Goal: Transaction & Acquisition: Purchase product/service

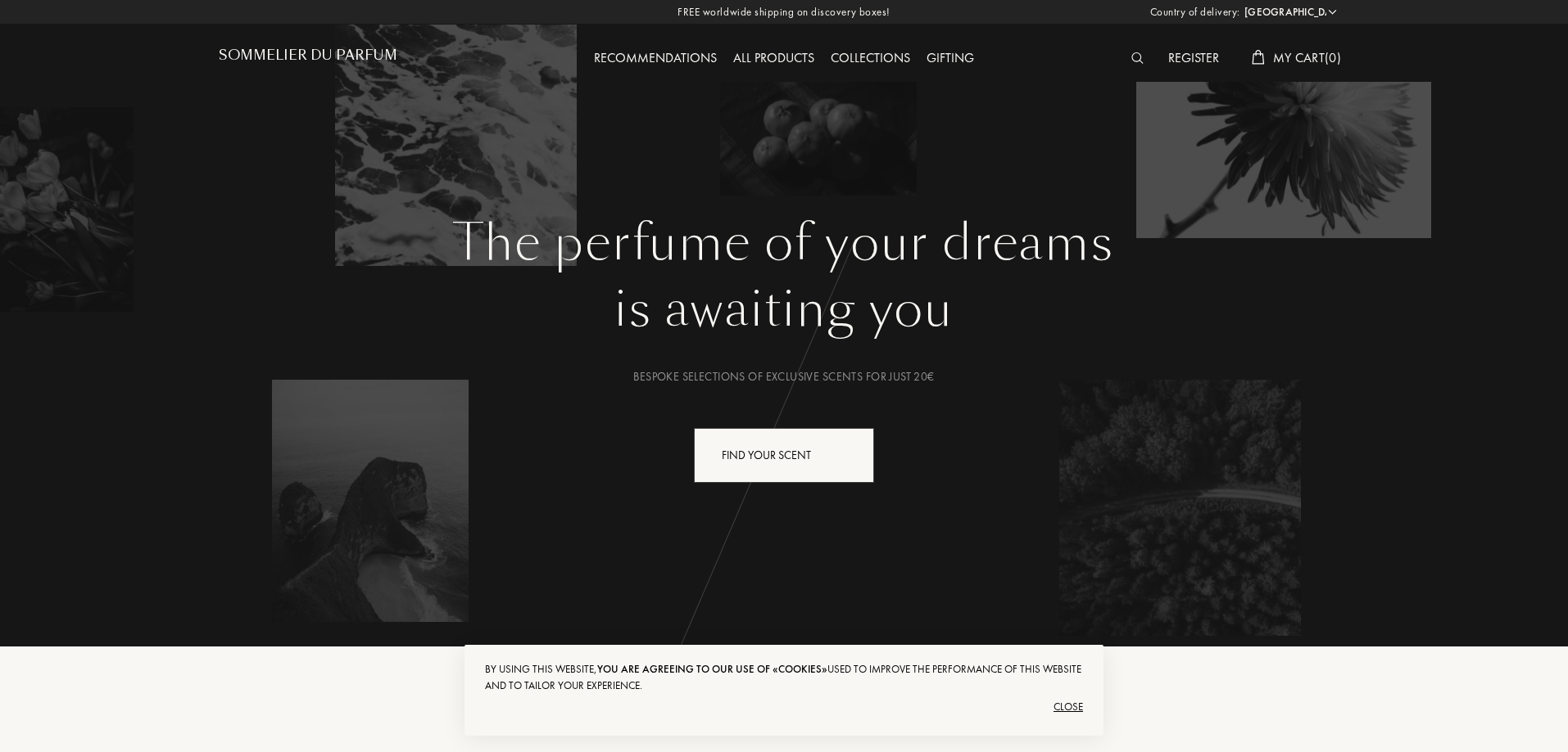
select select "CA"
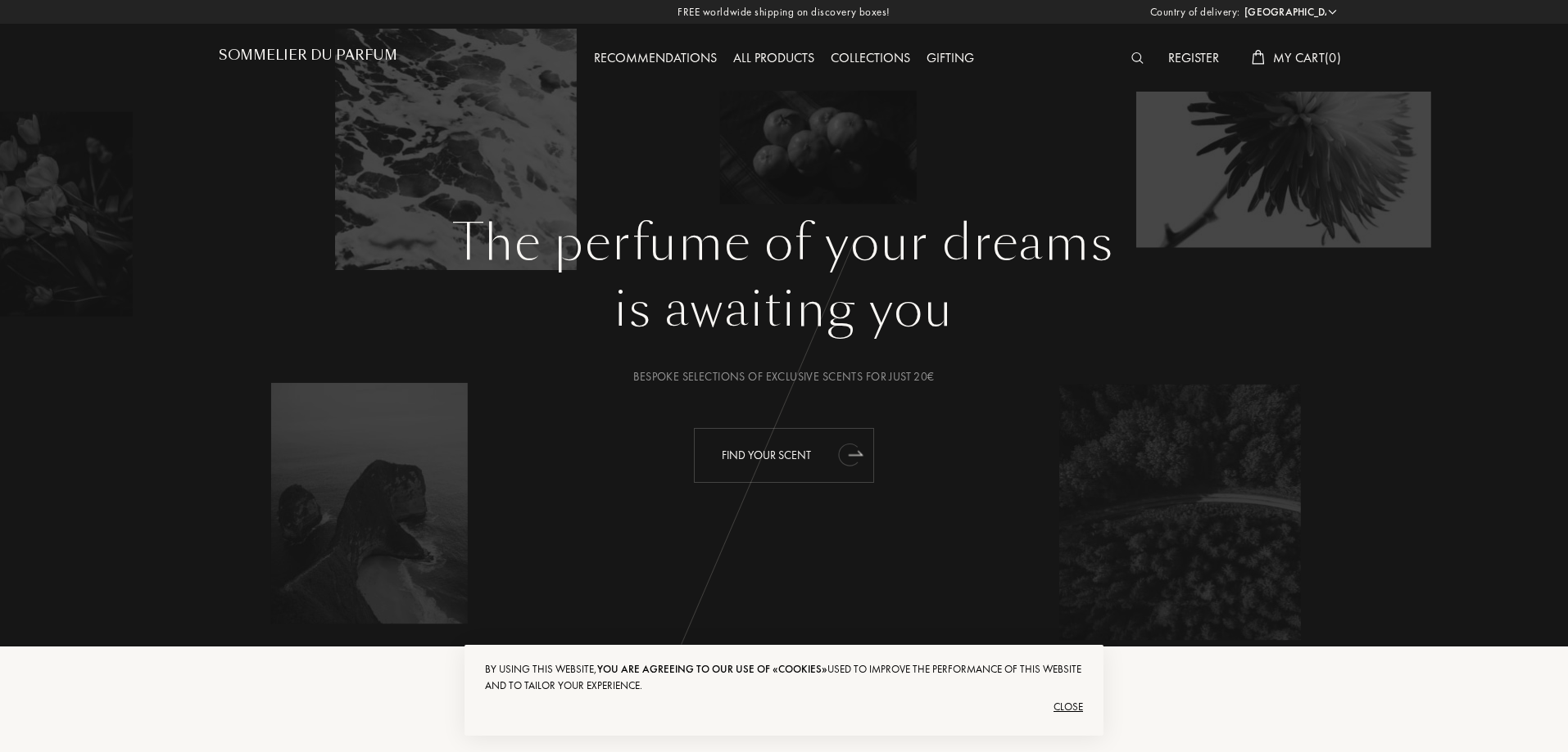
click at [782, 460] on div "Find your scent" at bounding box center [784, 456] width 181 height 55
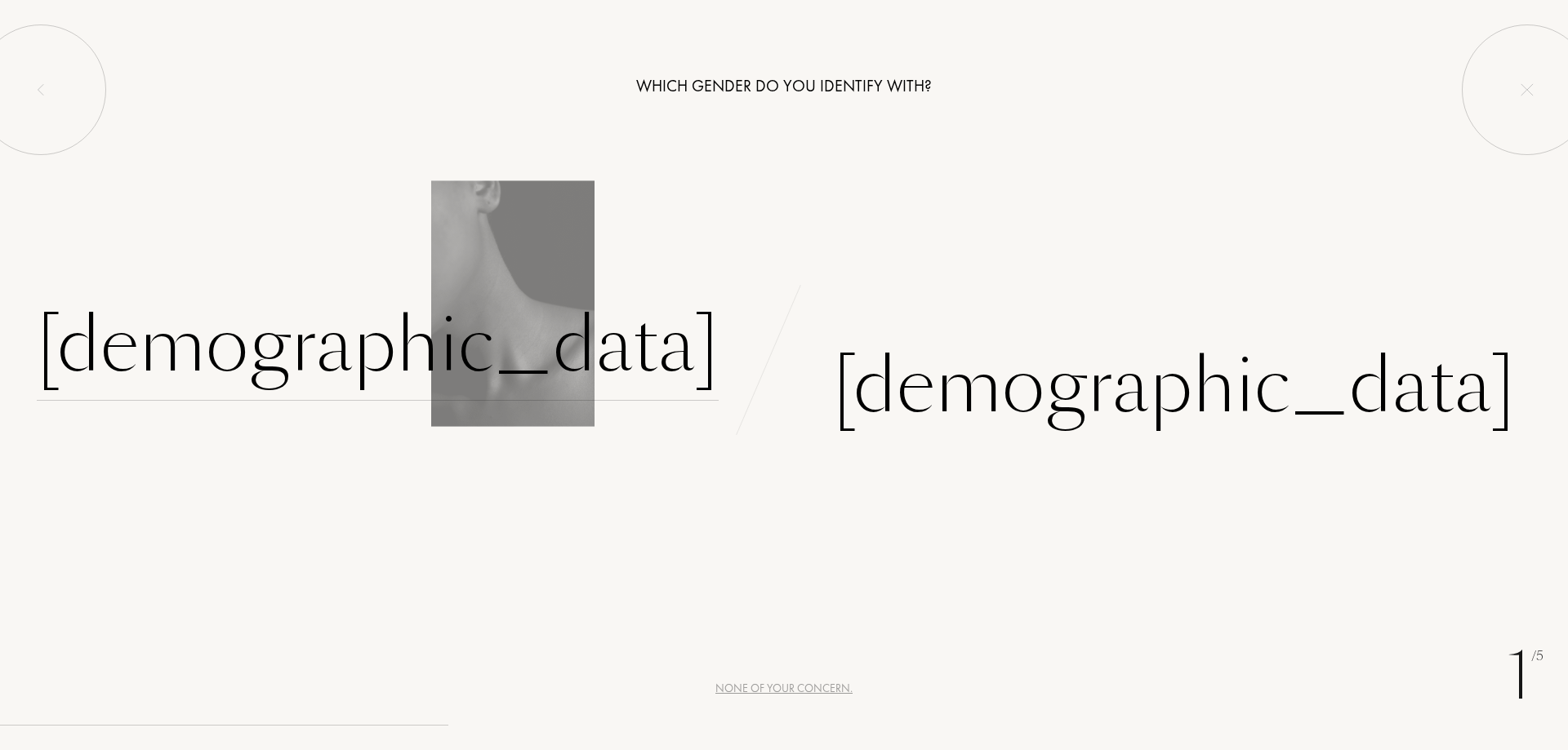
click at [626, 350] on div "Female" at bounding box center [377, 346] width 682 height 110
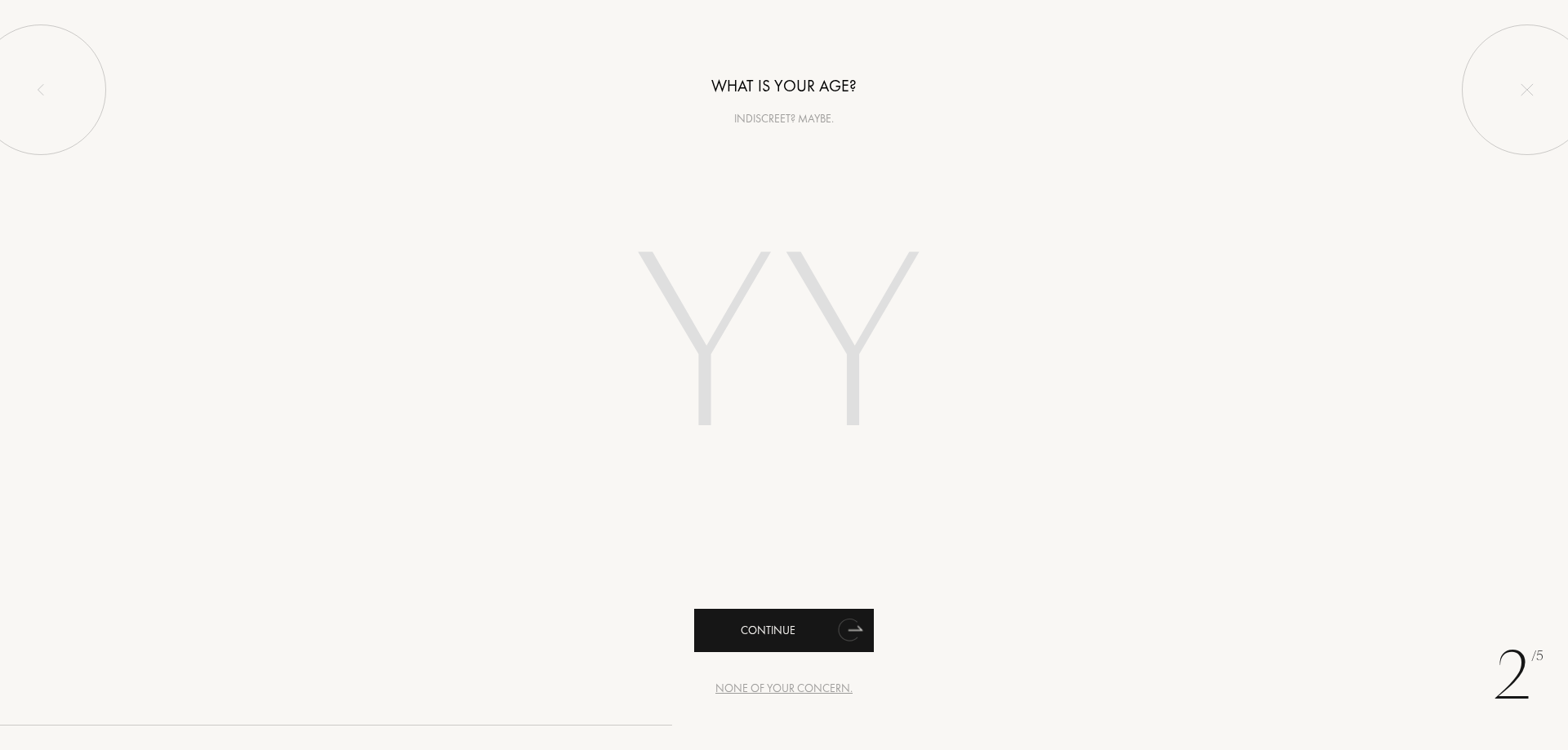
click at [758, 635] on div "Continue" at bounding box center [784, 630] width 180 height 43
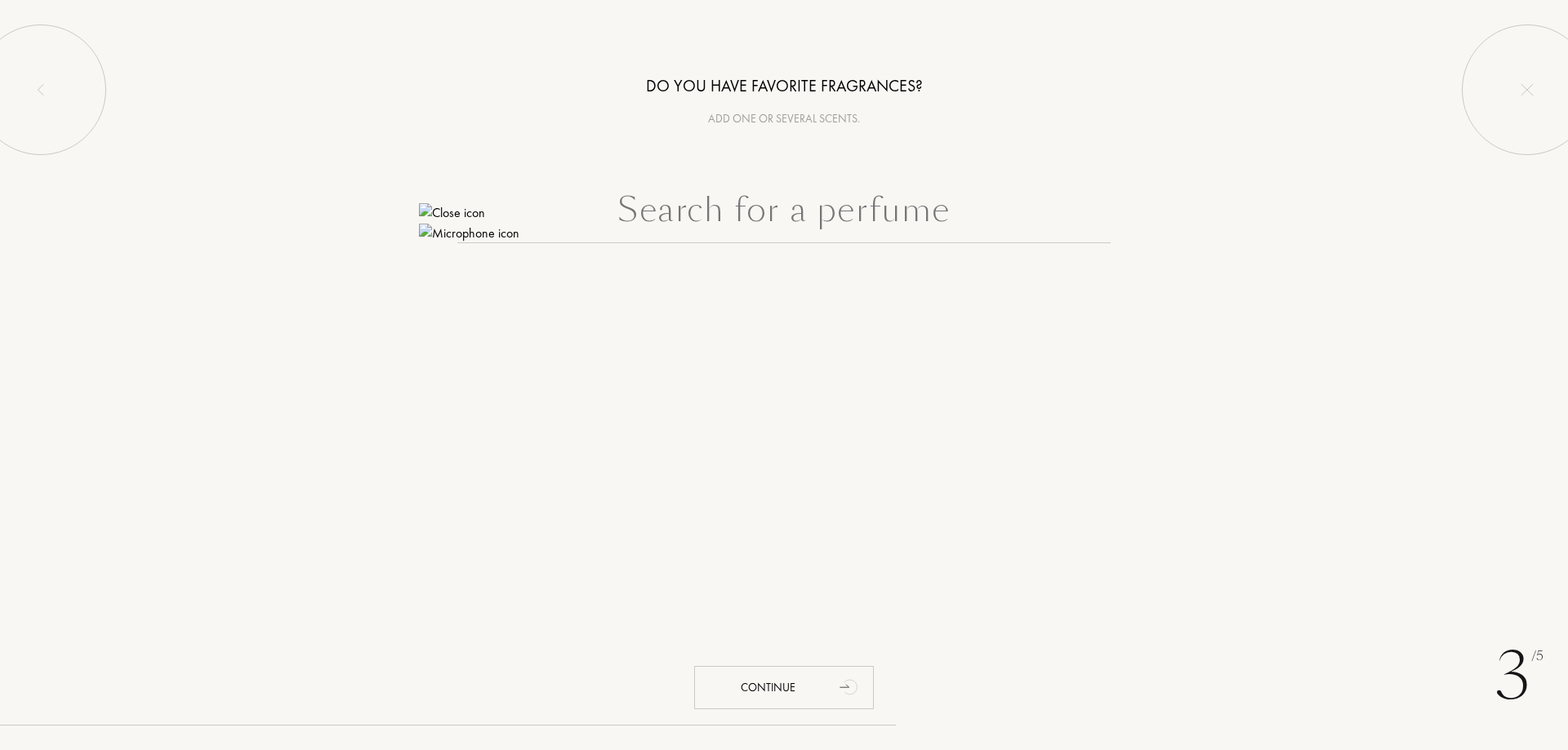
click at [820, 219] on input "text" at bounding box center [784, 214] width 653 height 59
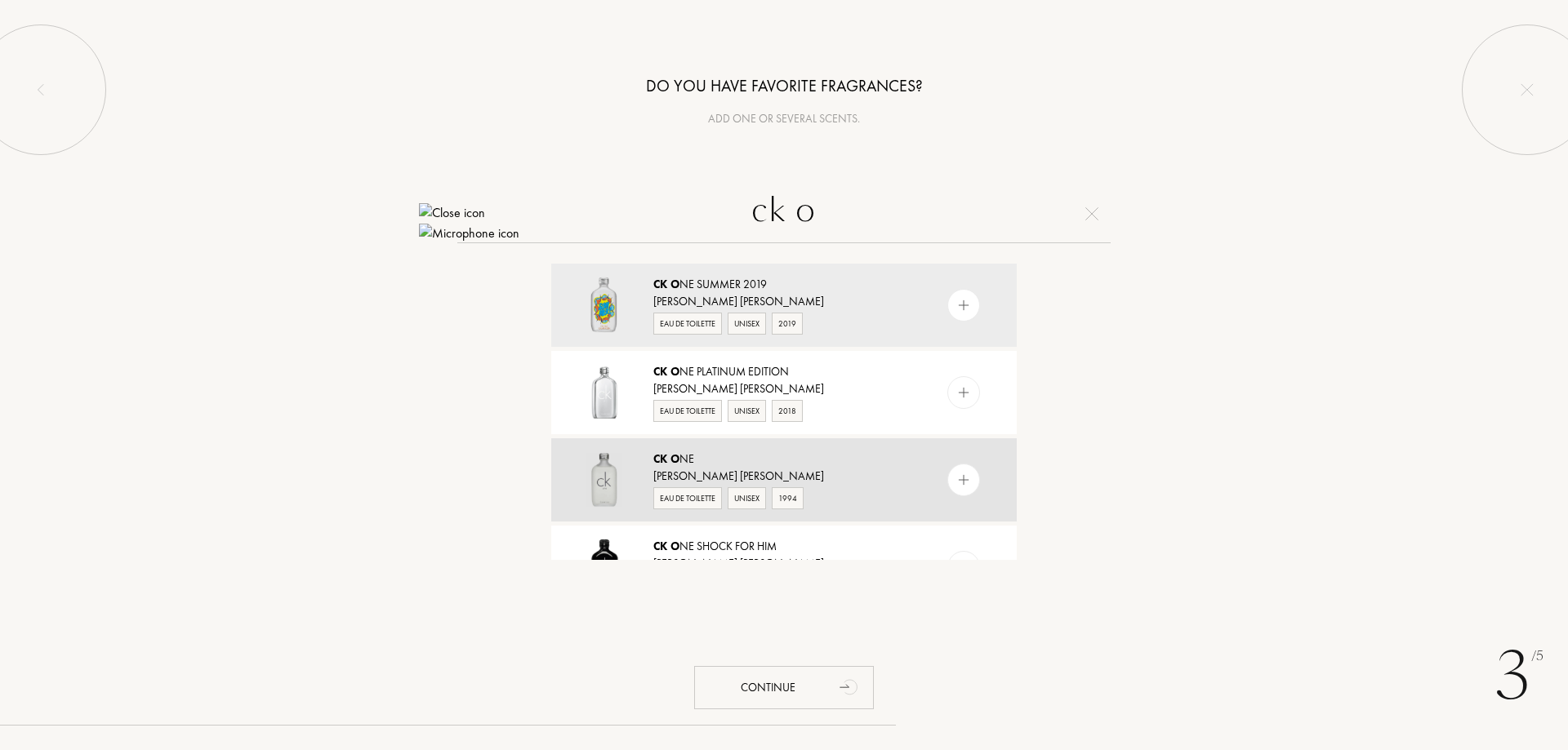
type input "ck o"
click at [709, 467] on div "CK O ne" at bounding box center [783, 458] width 260 height 17
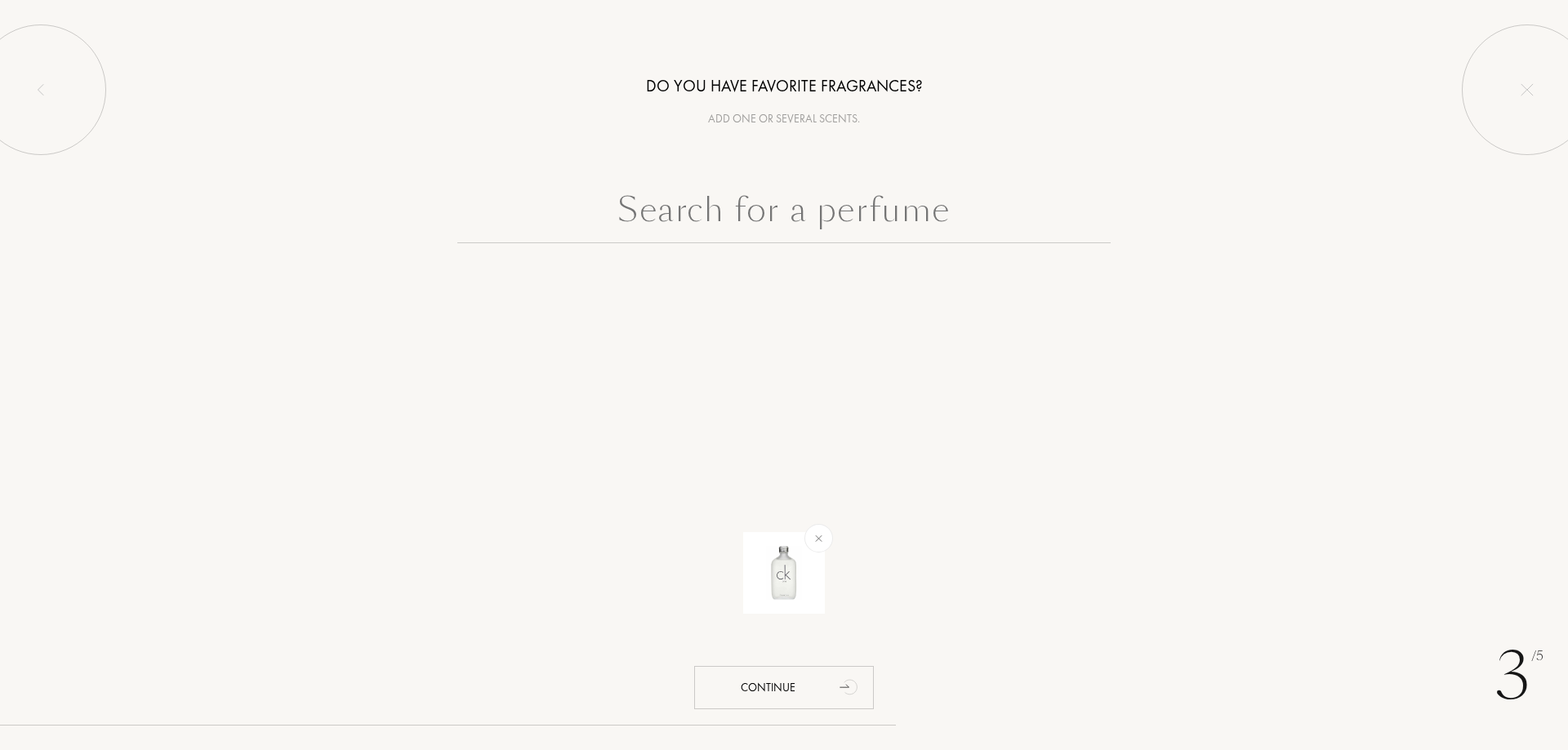
click at [753, 216] on input "text" at bounding box center [784, 214] width 653 height 59
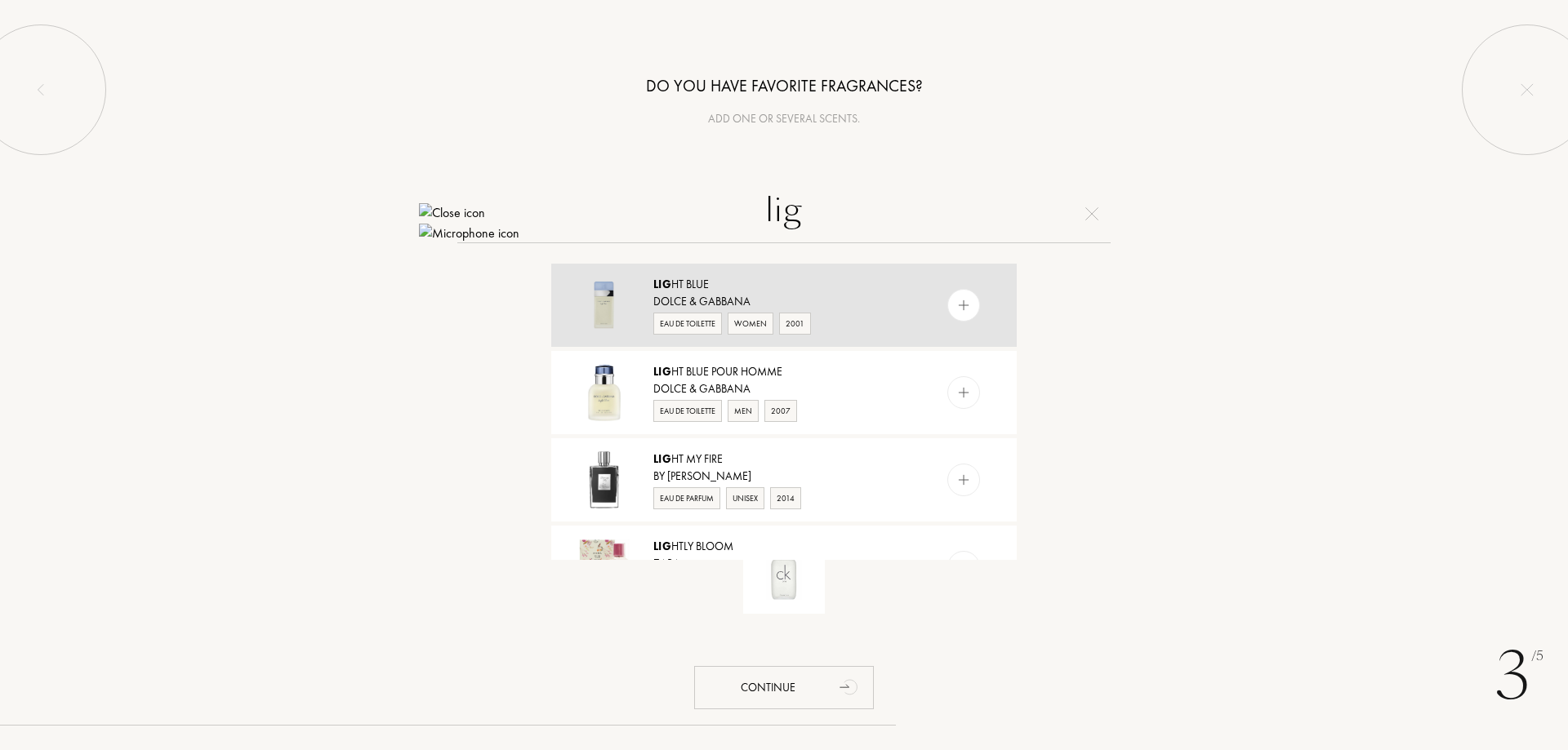
type input "lig"
click at [761, 324] on div "Women" at bounding box center [751, 324] width 46 height 22
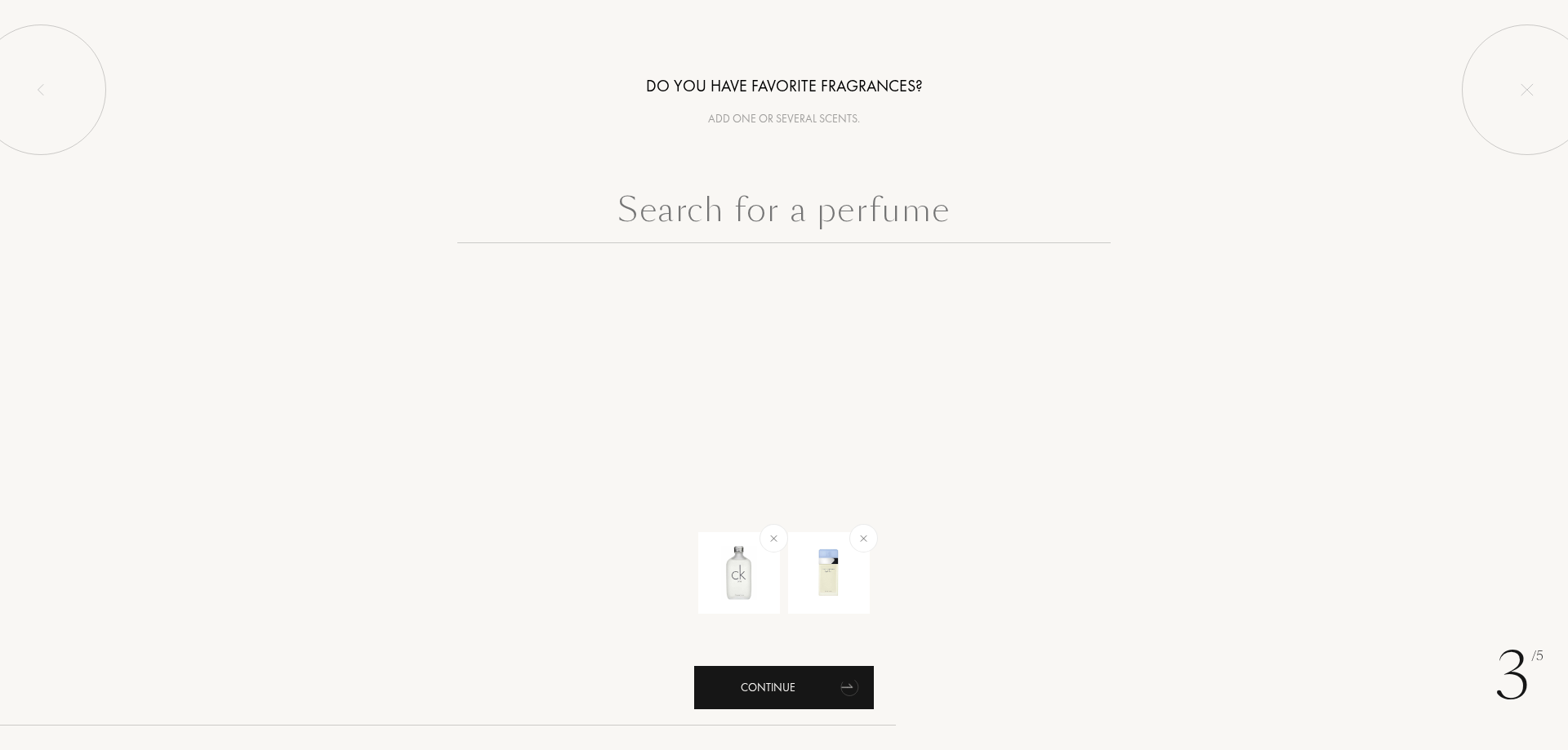
click at [815, 678] on div "Continue" at bounding box center [784, 688] width 180 height 43
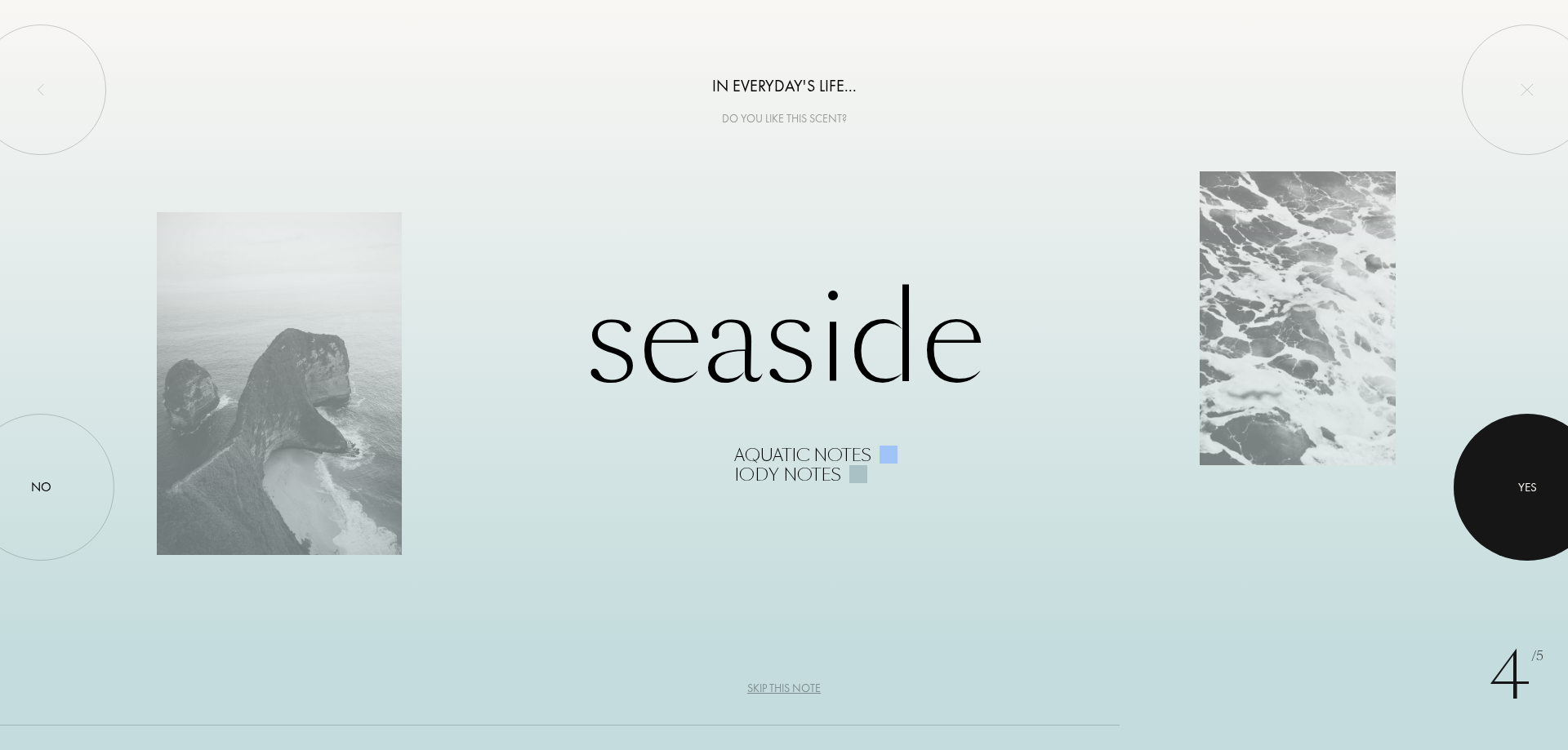
click at [1504, 489] on div at bounding box center [1527, 488] width 147 height 147
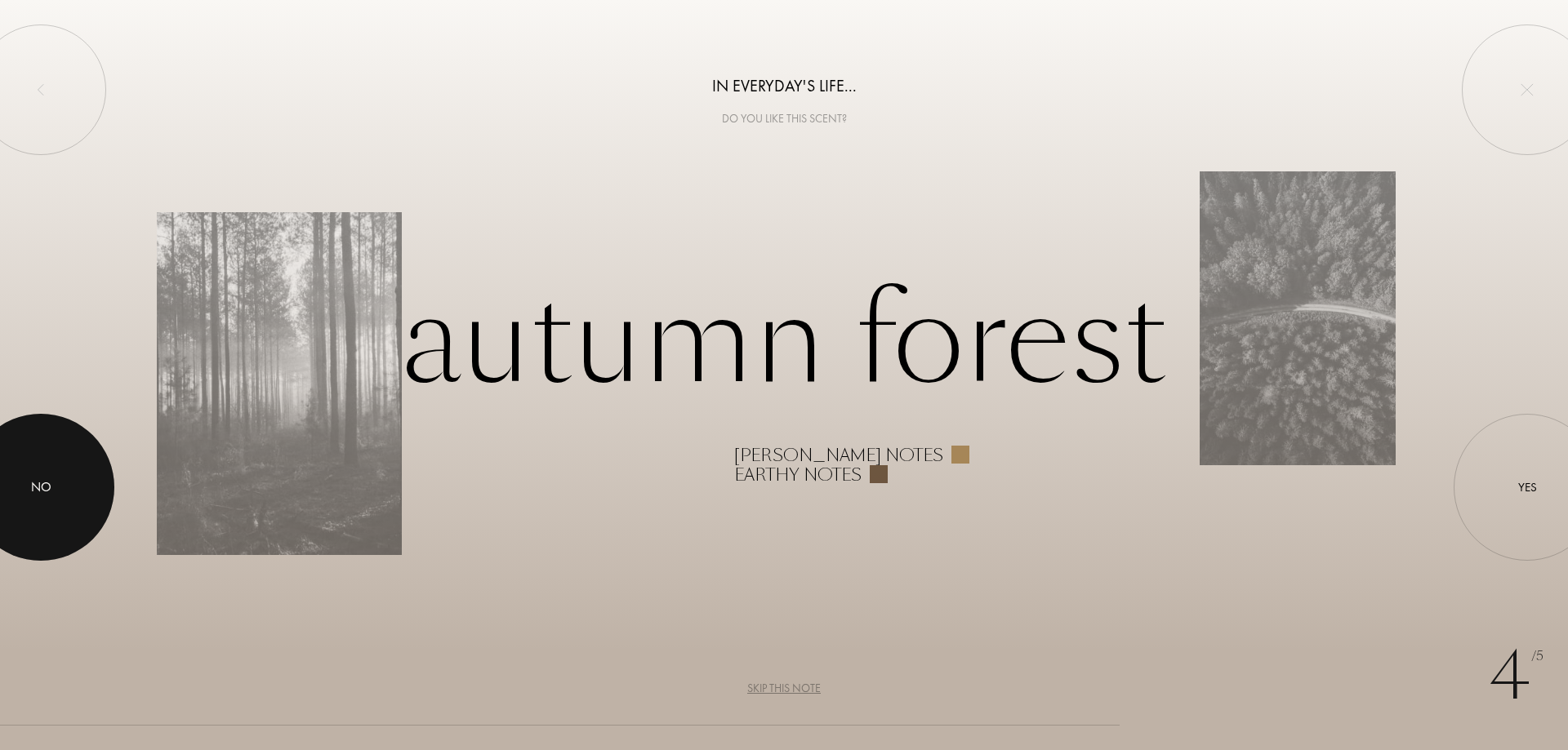
click at [36, 488] on div "No" at bounding box center [41, 488] width 20 height 20
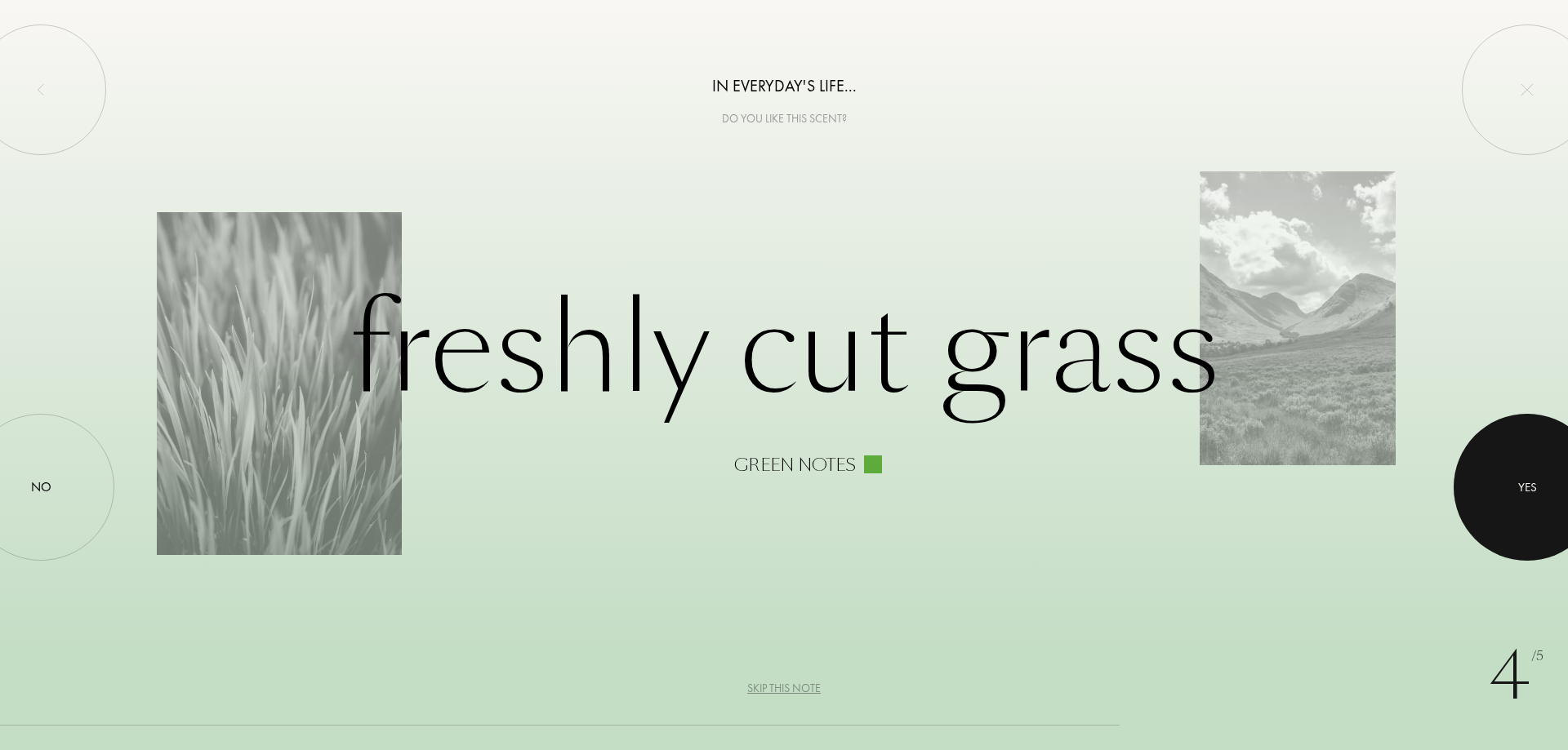
click at [1501, 502] on div at bounding box center [1527, 488] width 147 height 147
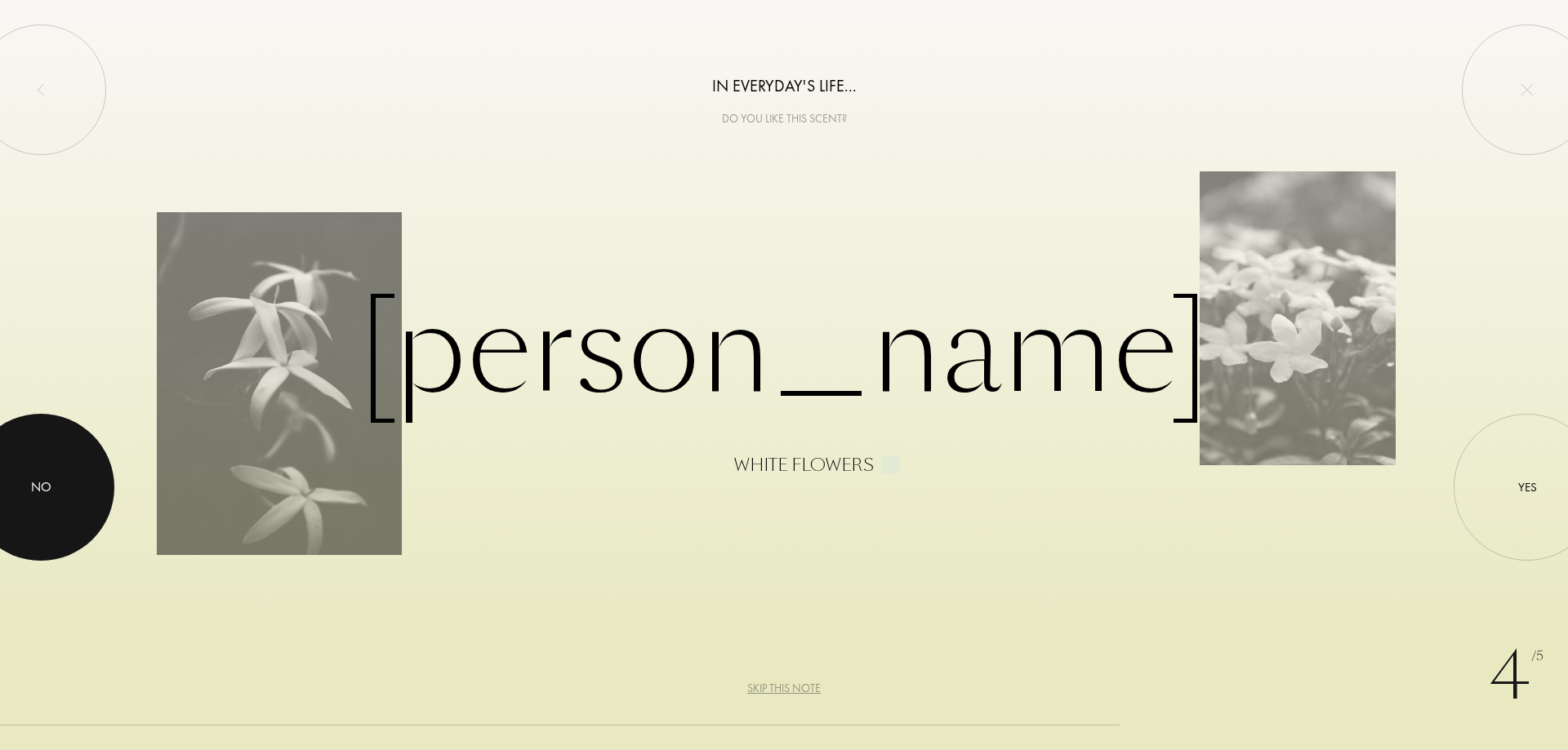
click at [62, 515] on div at bounding box center [41, 488] width 147 height 147
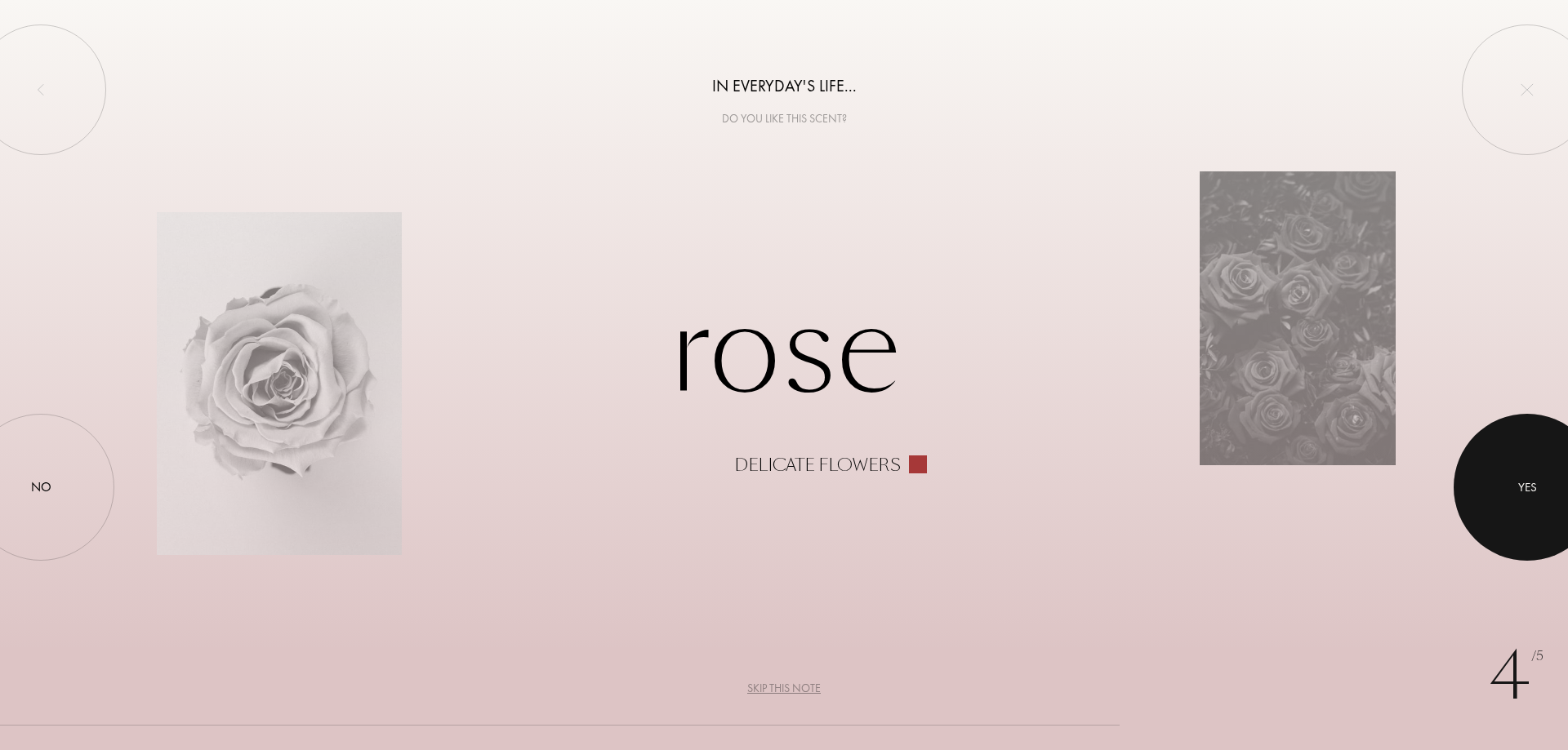
click at [1537, 475] on div at bounding box center [1527, 488] width 147 height 147
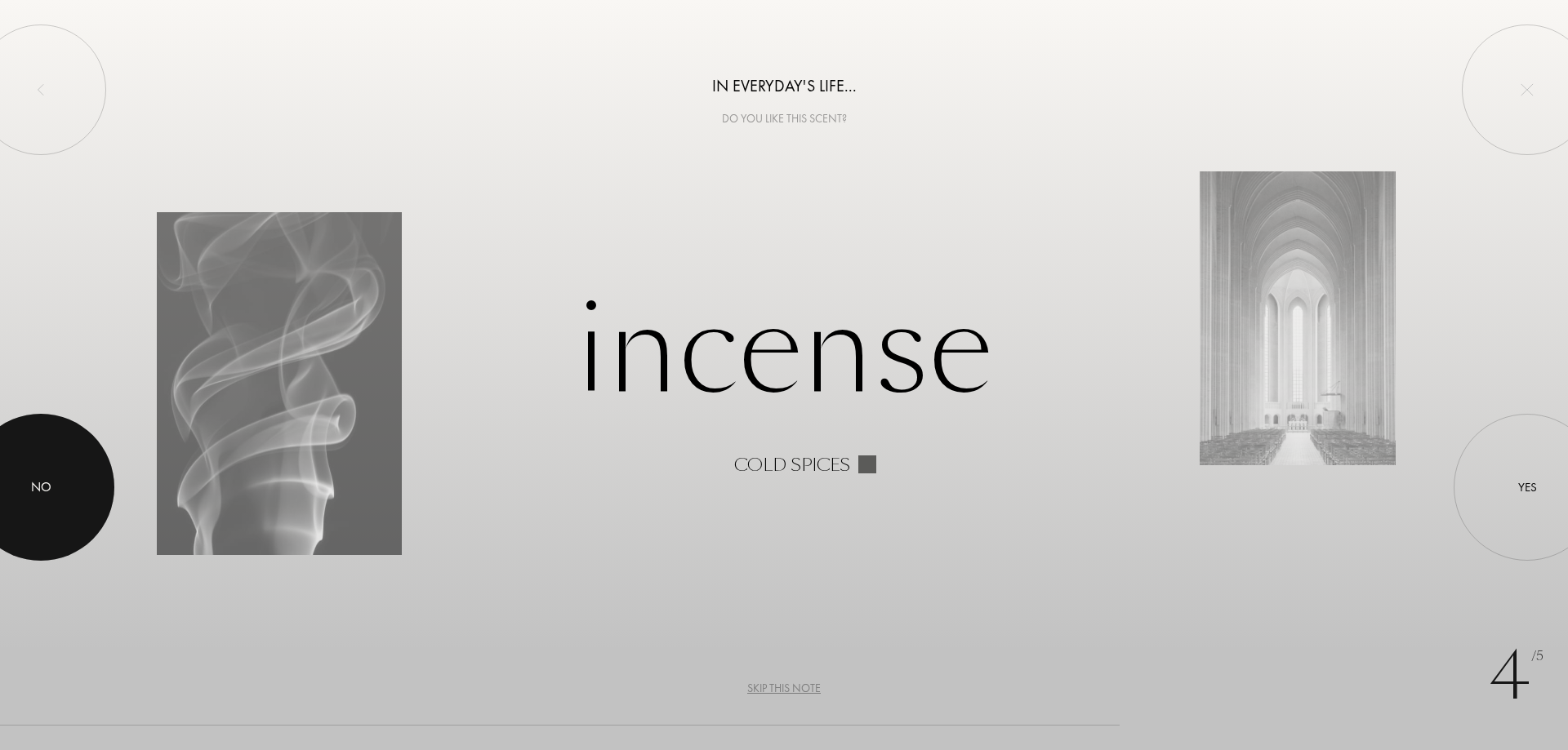
click at [23, 502] on div at bounding box center [41, 488] width 147 height 147
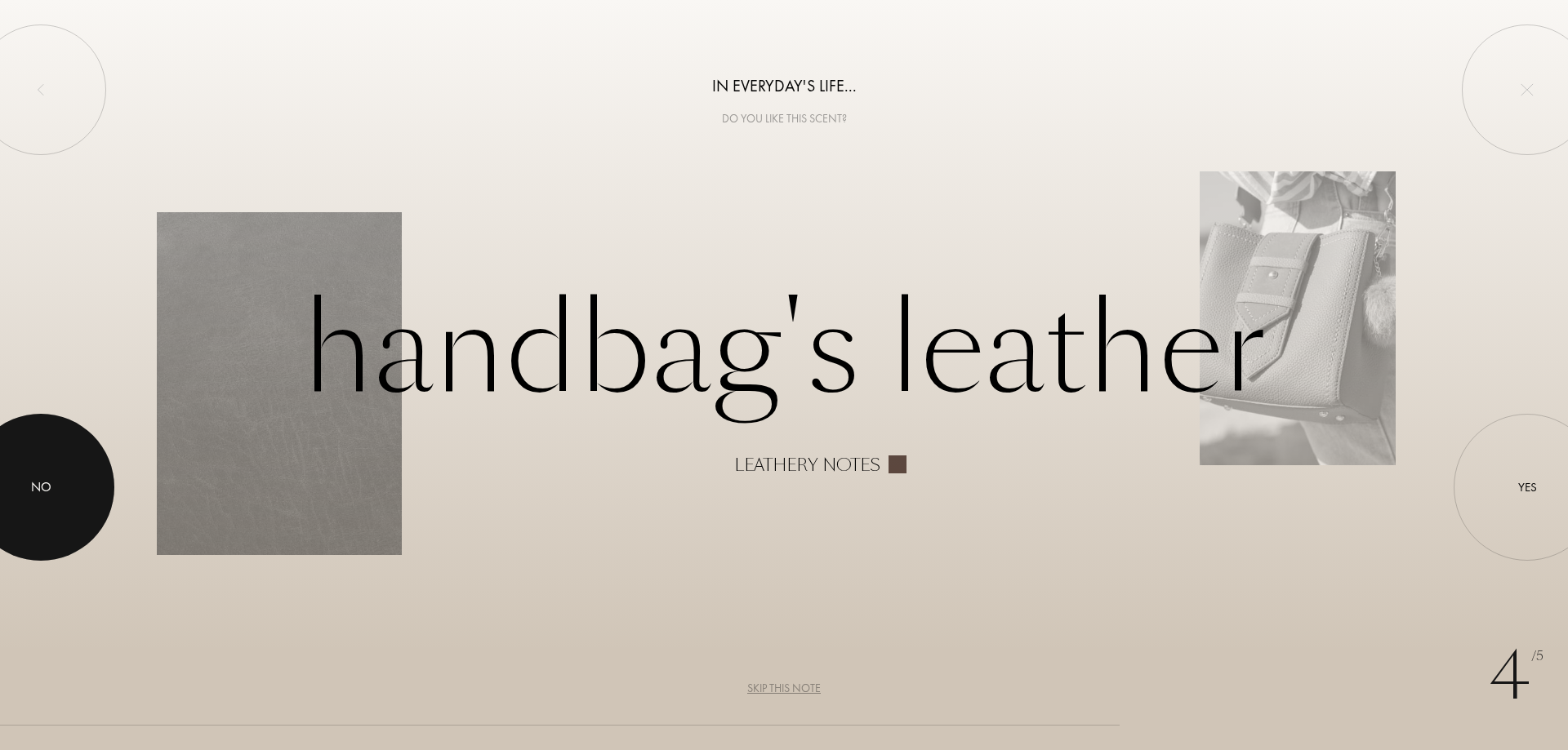
click at [23, 502] on div at bounding box center [41, 488] width 147 height 147
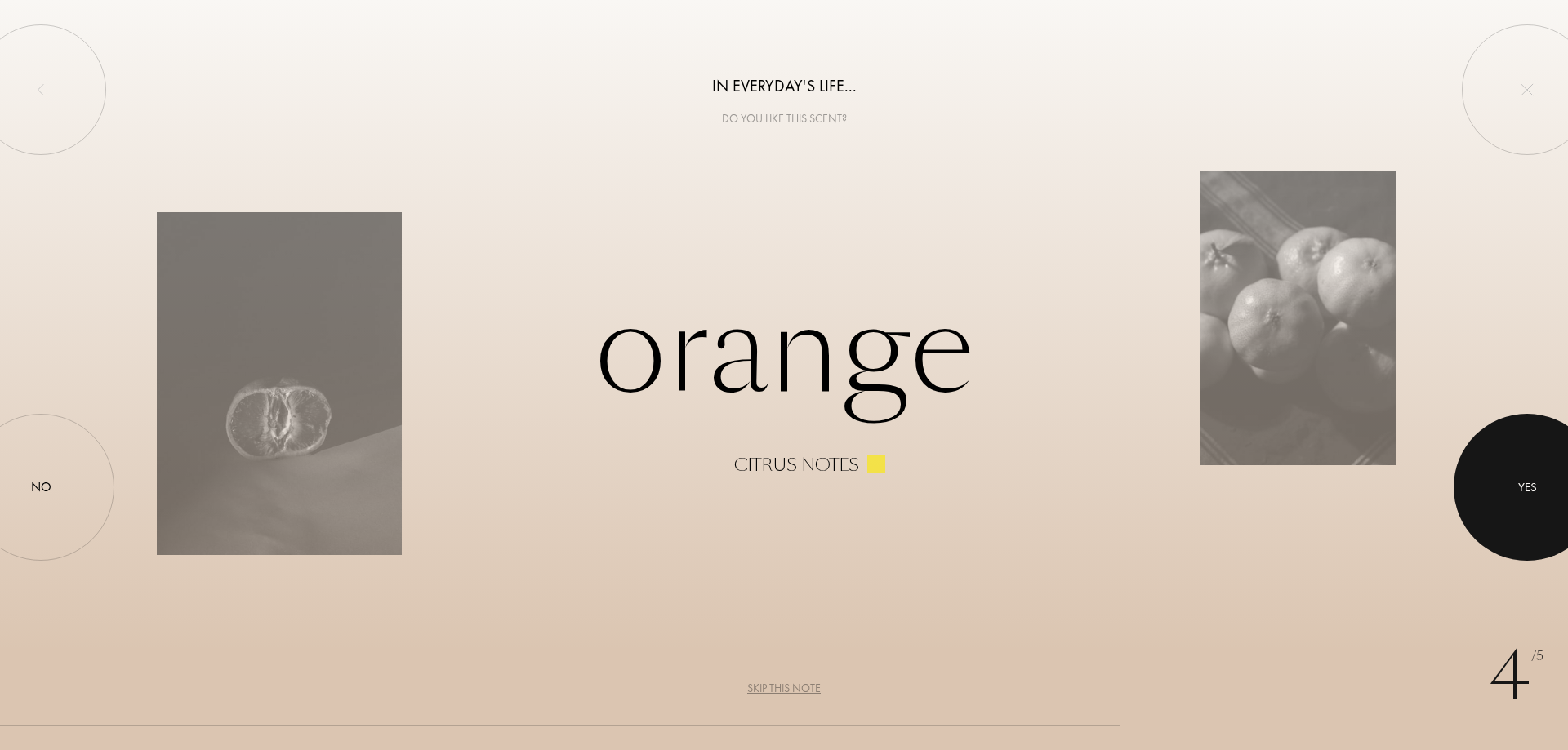
click at [1525, 512] on div at bounding box center [1527, 488] width 147 height 147
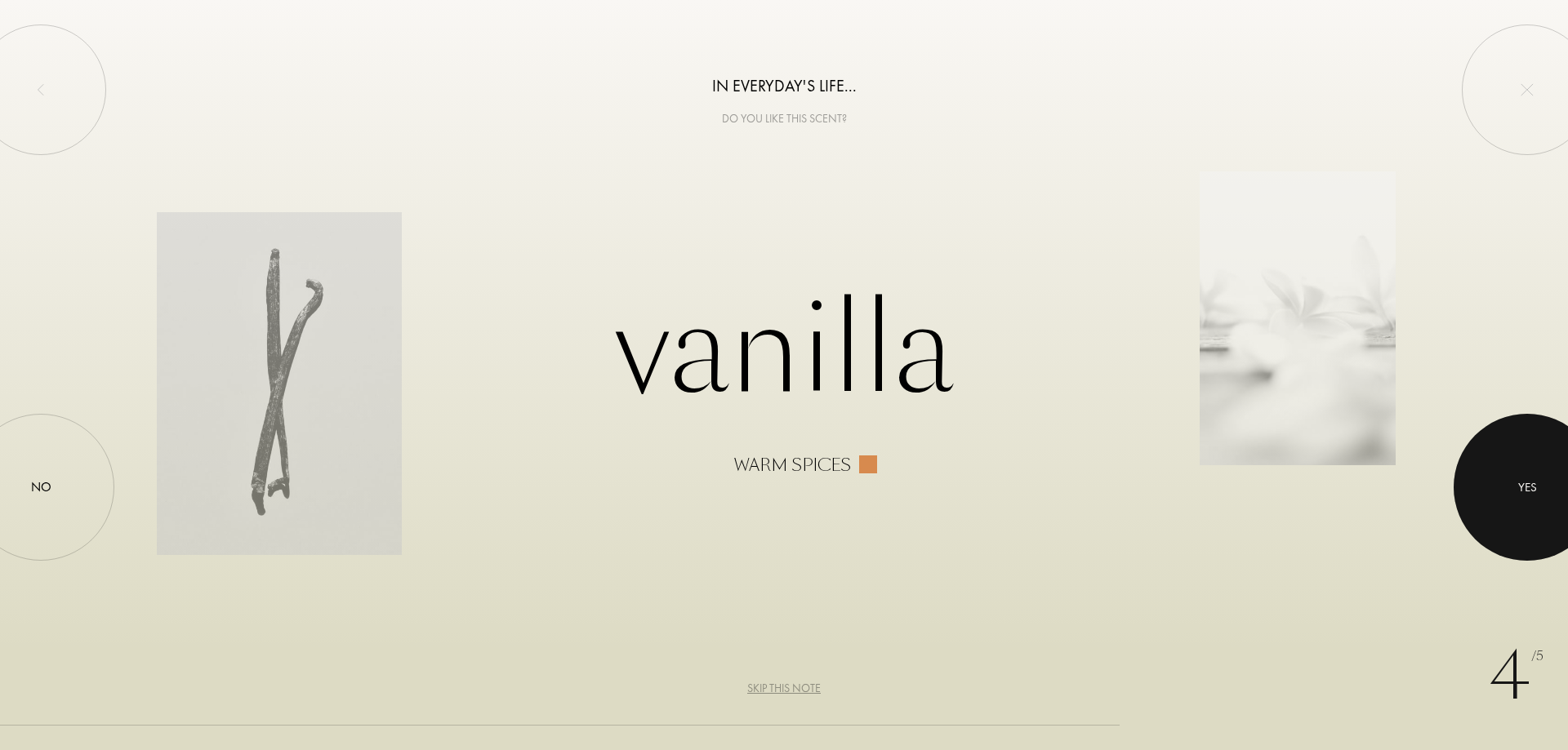
click at [1525, 512] on div at bounding box center [1527, 488] width 147 height 147
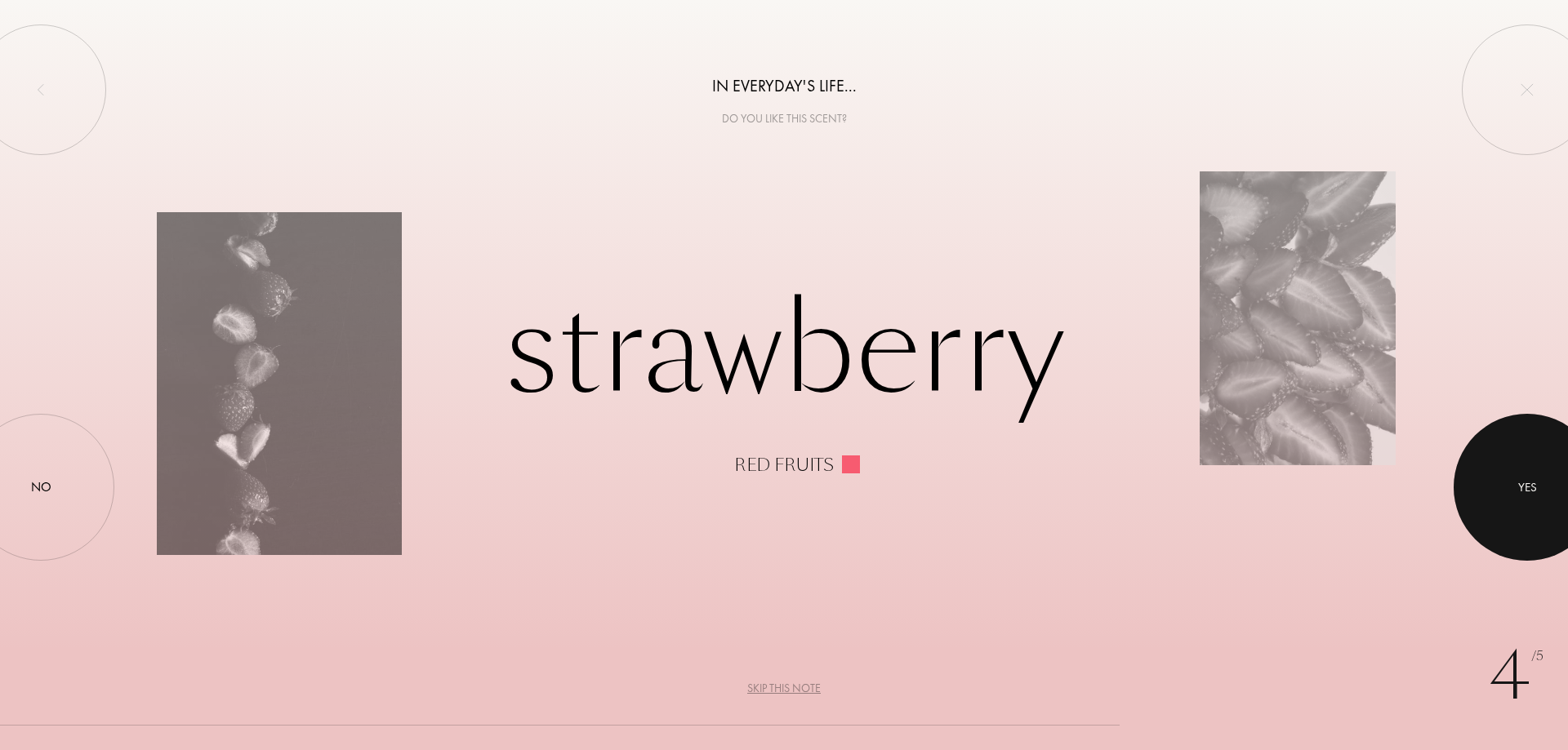
click at [1529, 502] on div at bounding box center [1527, 488] width 147 height 147
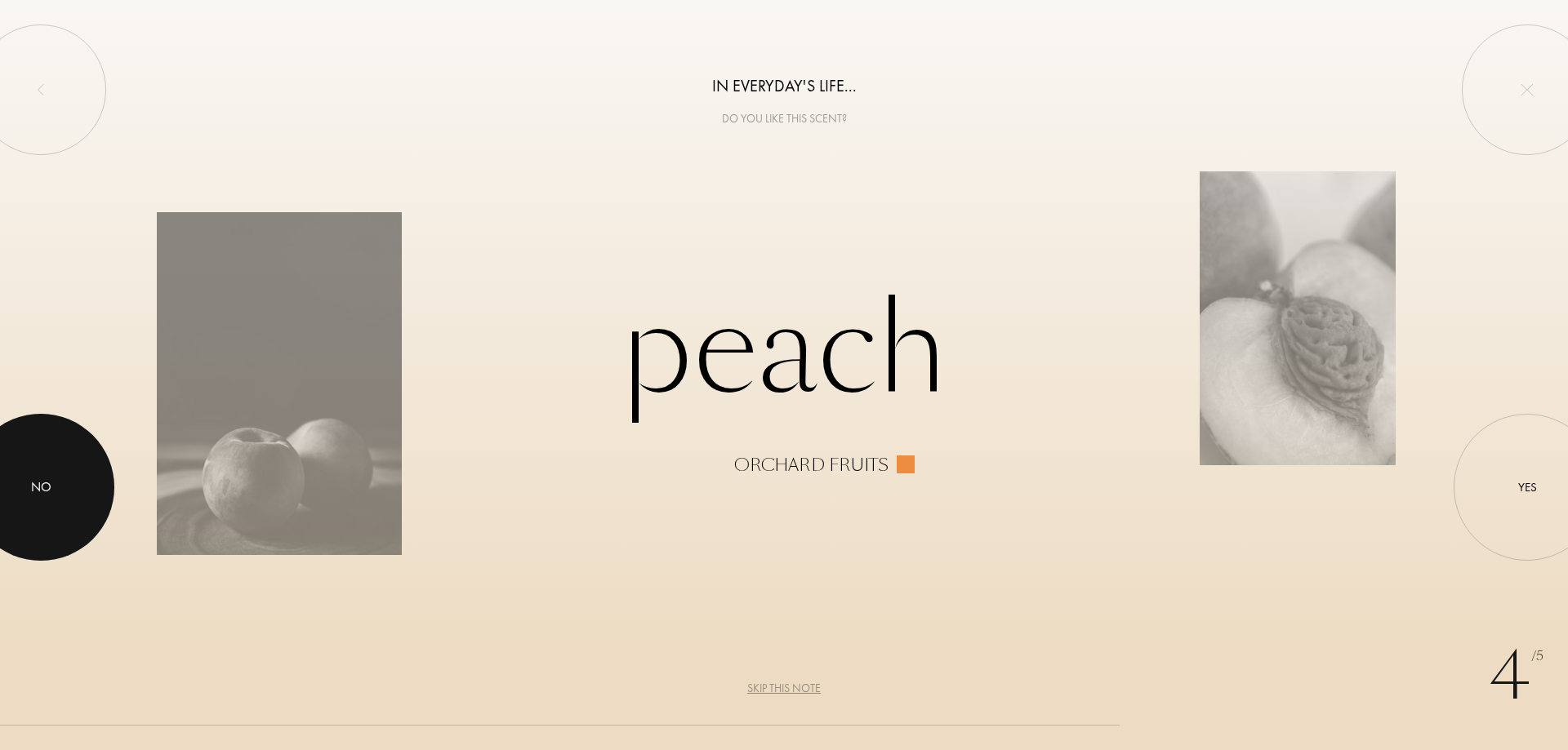
click at [36, 487] on div "No" at bounding box center [41, 488] width 20 height 20
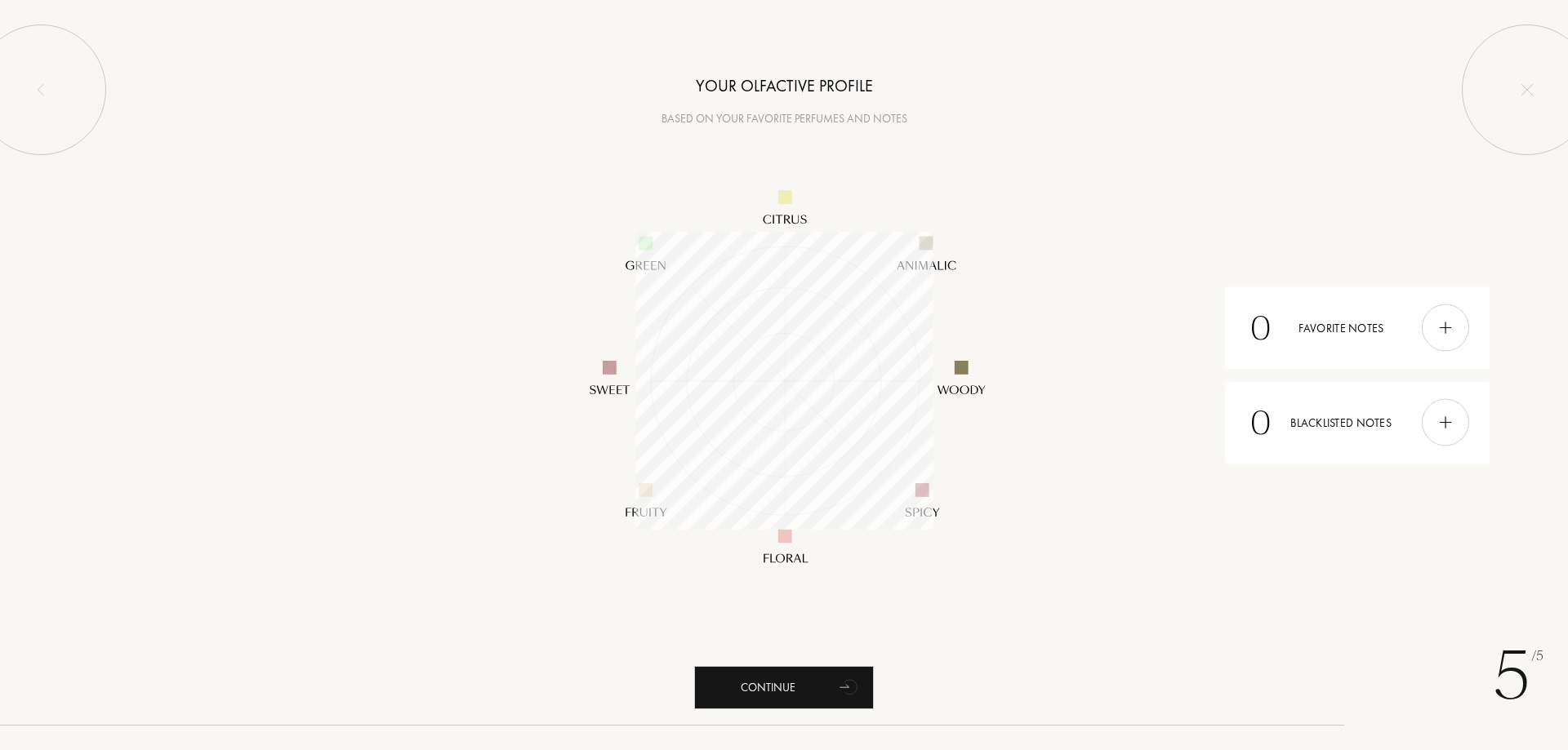
scroll to position [298, 298]
click at [1447, 323] on img at bounding box center [1445, 328] width 18 height 18
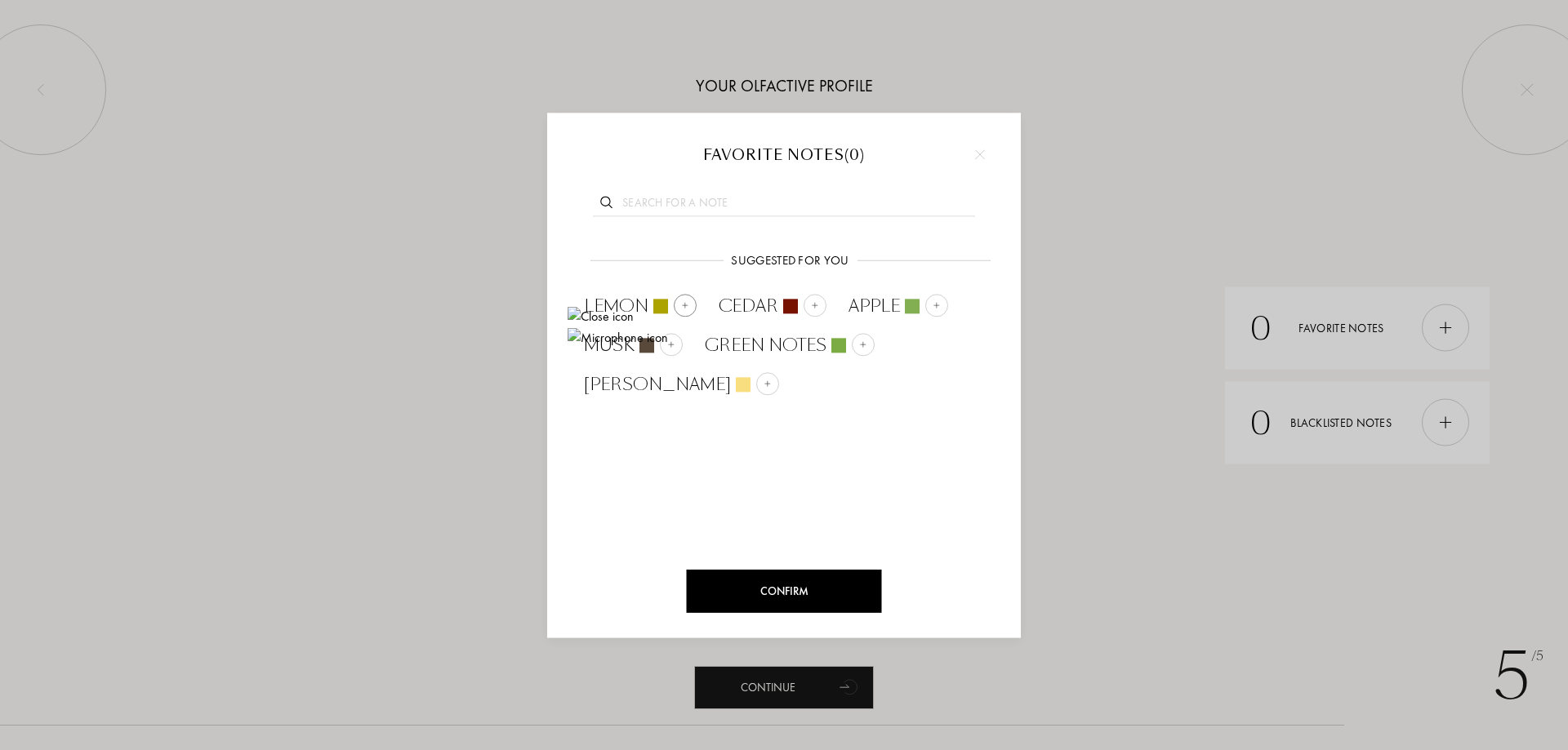
click at [629, 305] on span "Lemon" at bounding box center [616, 307] width 65 height 25
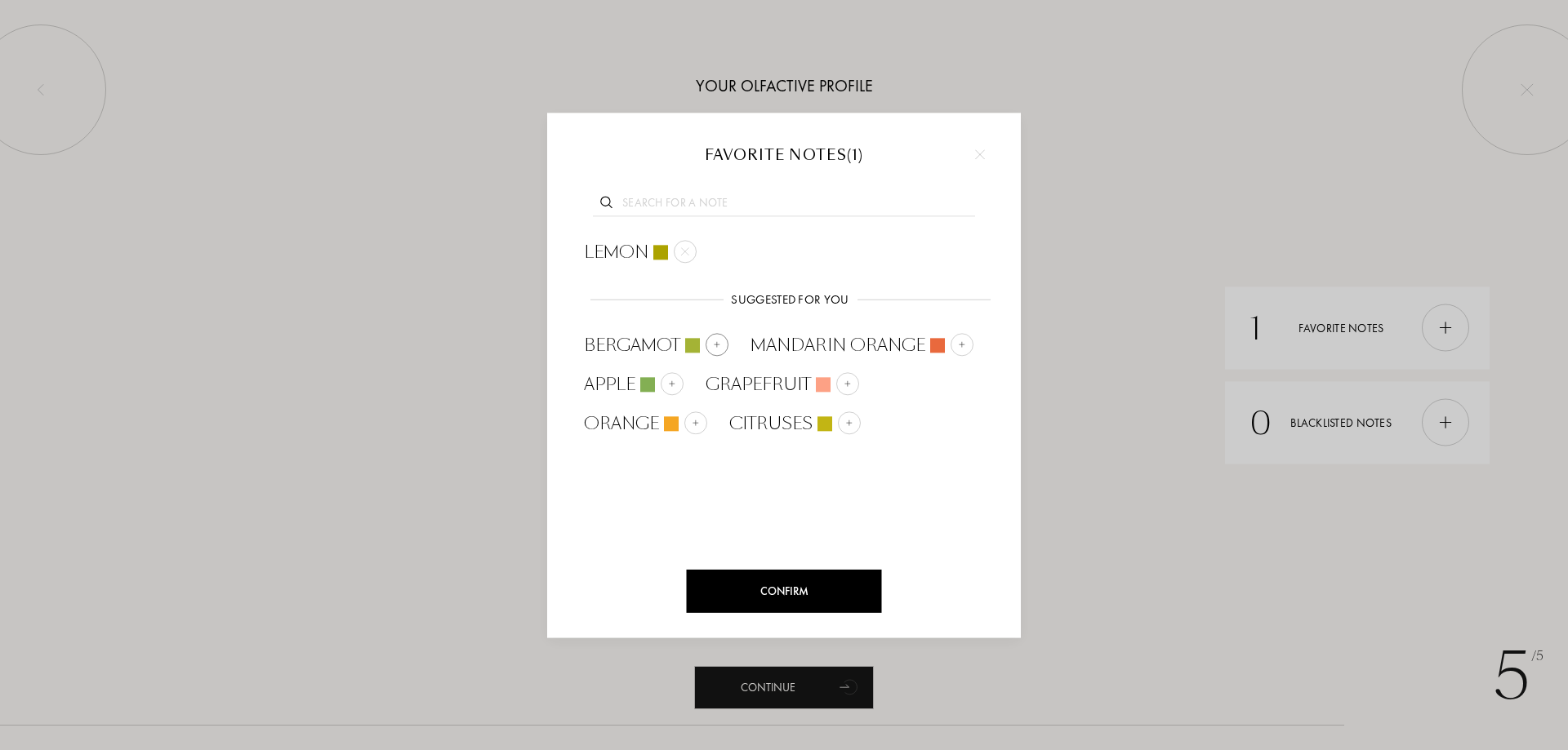
click at [666, 346] on span "Bergamot" at bounding box center [632, 346] width 97 height 25
click at [754, 427] on span "Lime" at bounding box center [757, 424] width 40 height 25
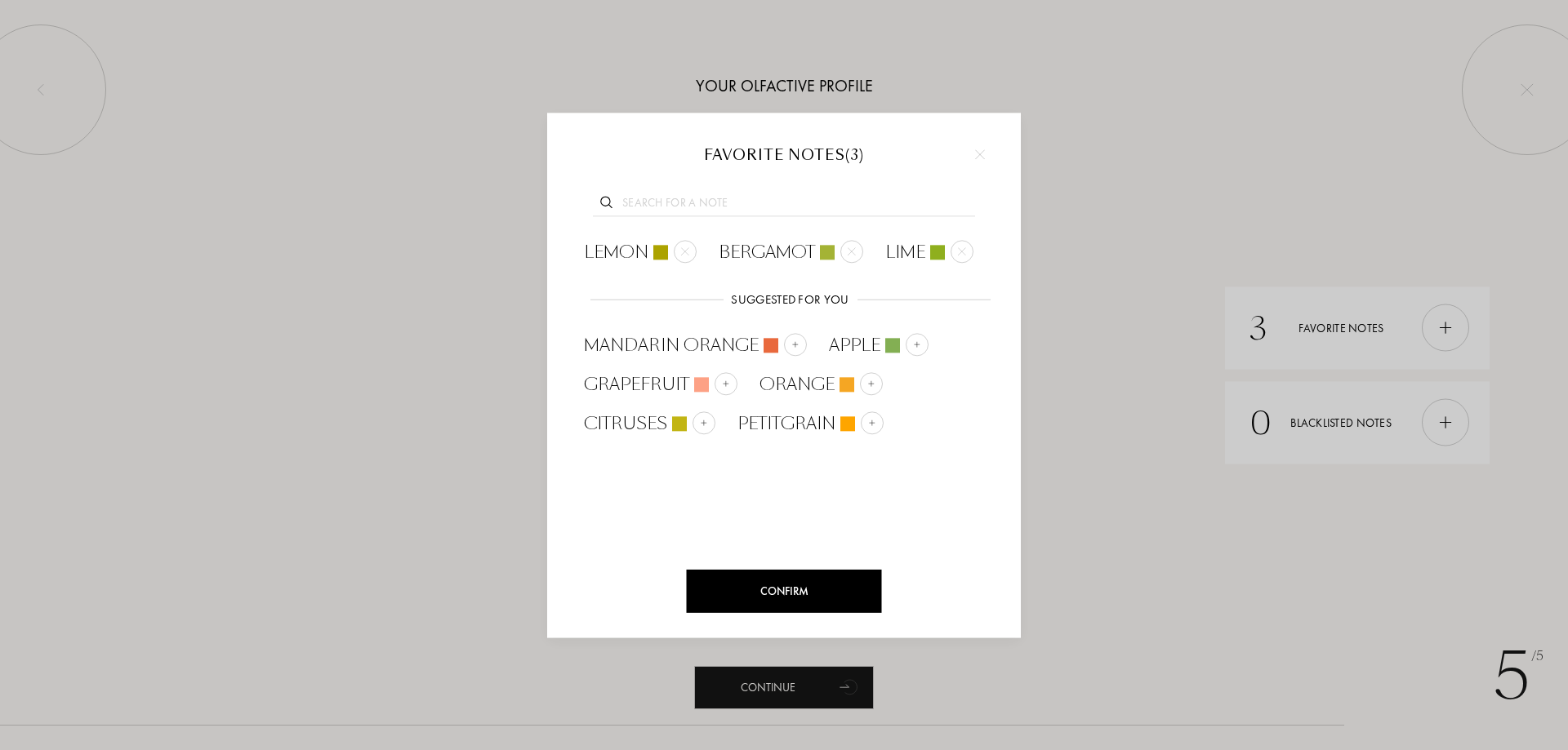
click at [821, 191] on div at bounding box center [784, 201] width 425 height 63
click at [822, 589] on div "Confirm" at bounding box center [784, 591] width 195 height 43
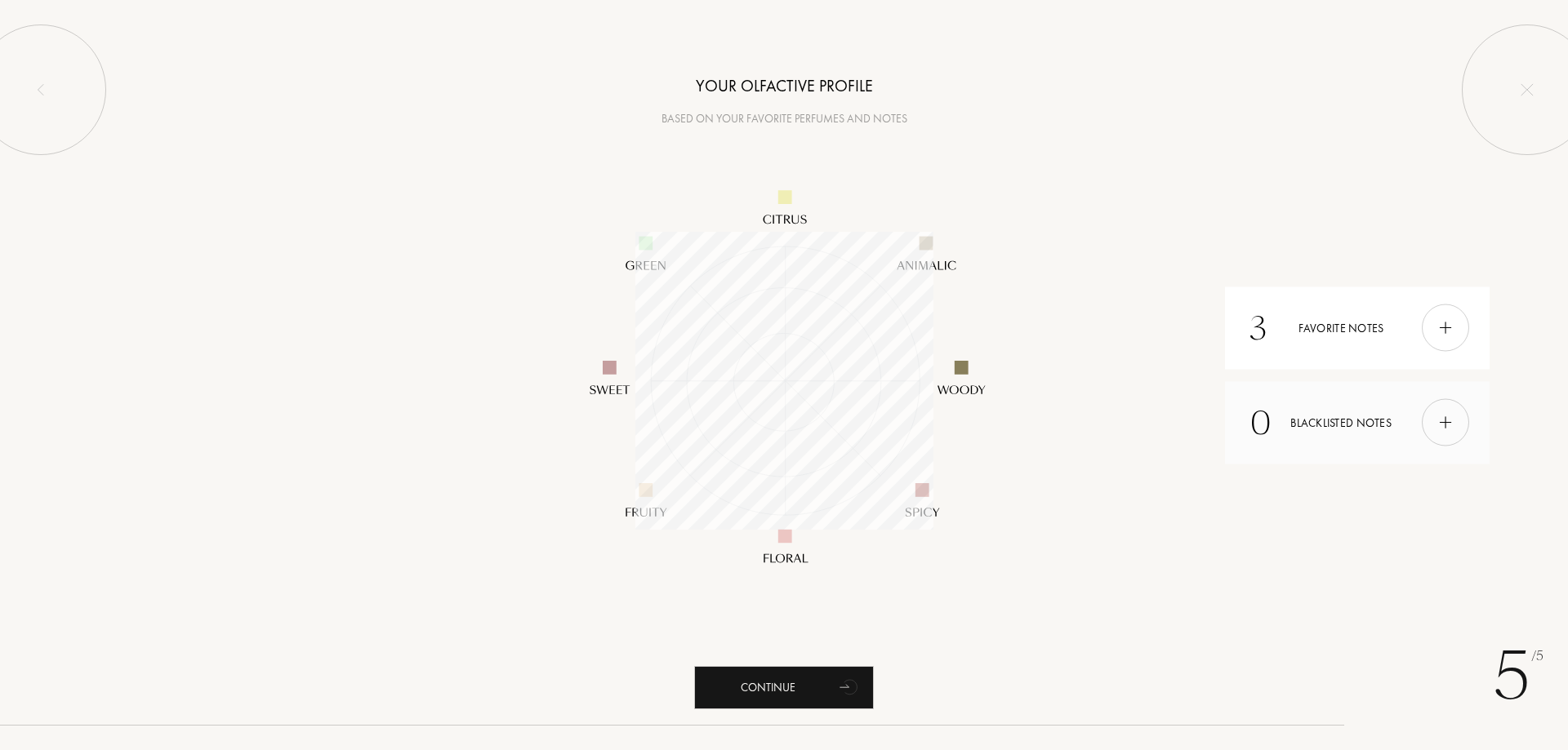
click at [1445, 418] on img at bounding box center [1445, 423] width 18 height 18
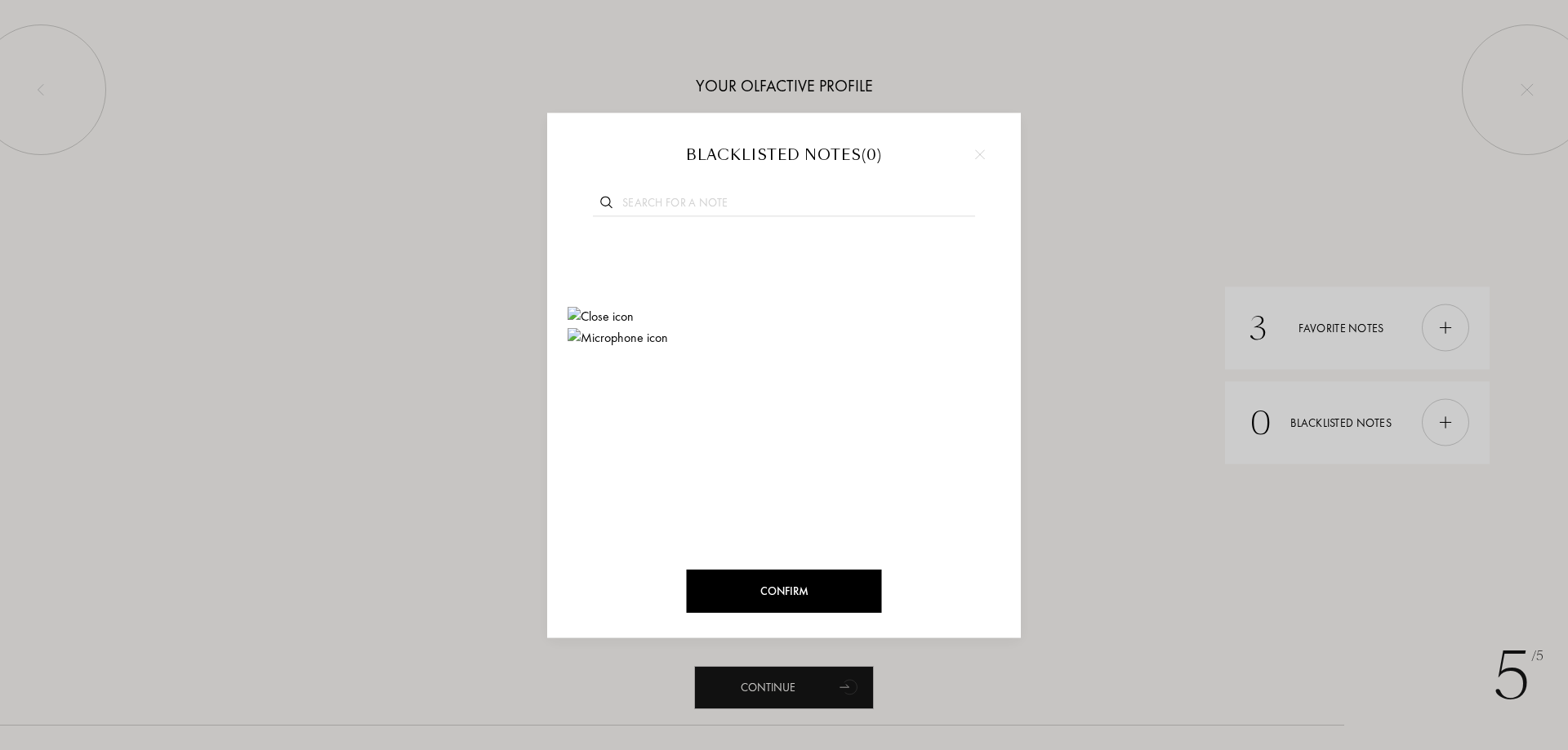
click at [824, 205] on input "text" at bounding box center [784, 205] width 382 height 22
click at [749, 193] on div at bounding box center [784, 201] width 425 height 63
click at [791, 203] on input "text" at bounding box center [784, 205] width 382 height 22
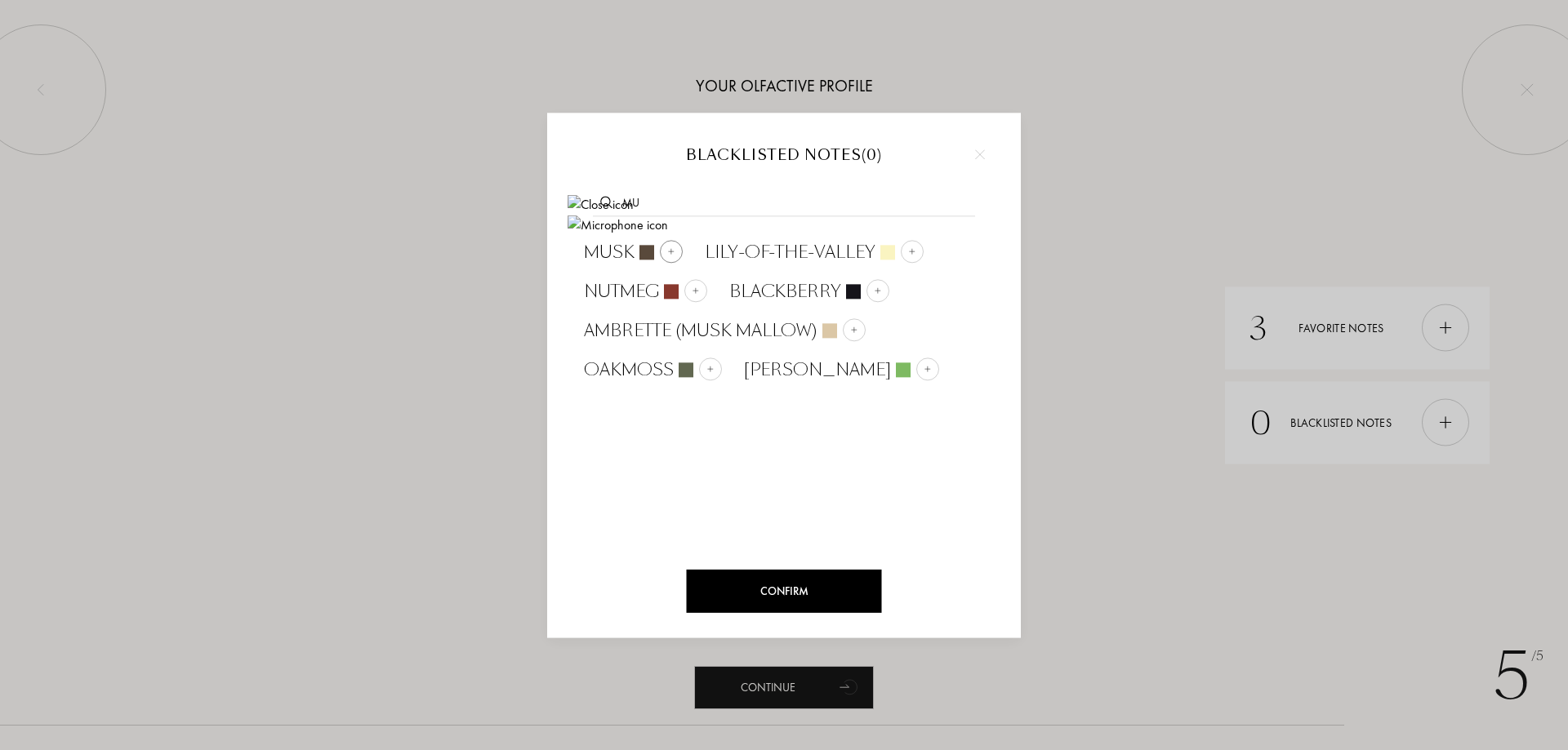
type input "mu"
click at [614, 248] on span "Musk" at bounding box center [609, 253] width 51 height 25
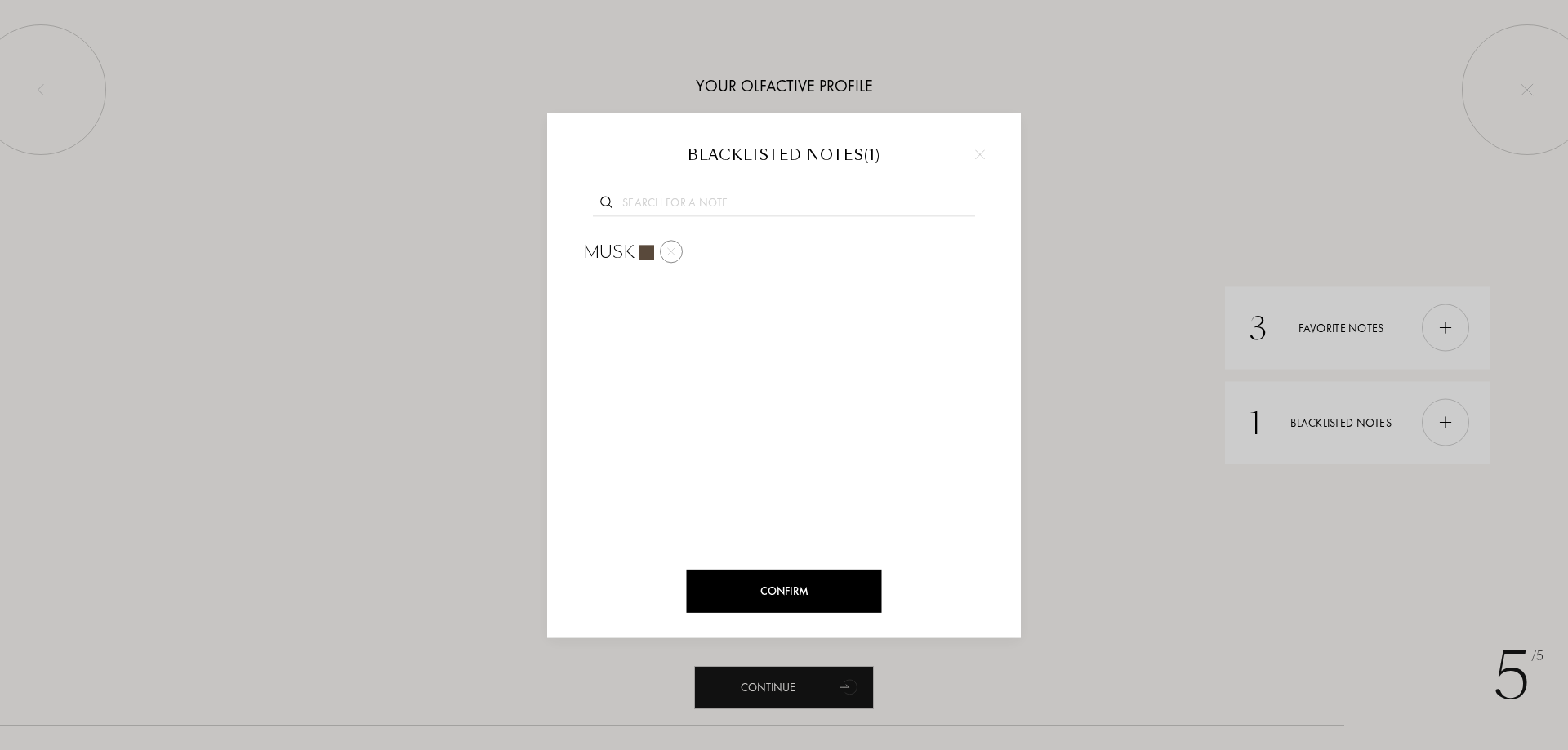
click at [625, 255] on span "Musk" at bounding box center [609, 253] width 51 height 25
click at [788, 191] on div at bounding box center [784, 201] width 425 height 63
click at [1449, 332] on div at bounding box center [784, 375] width 1568 height 750
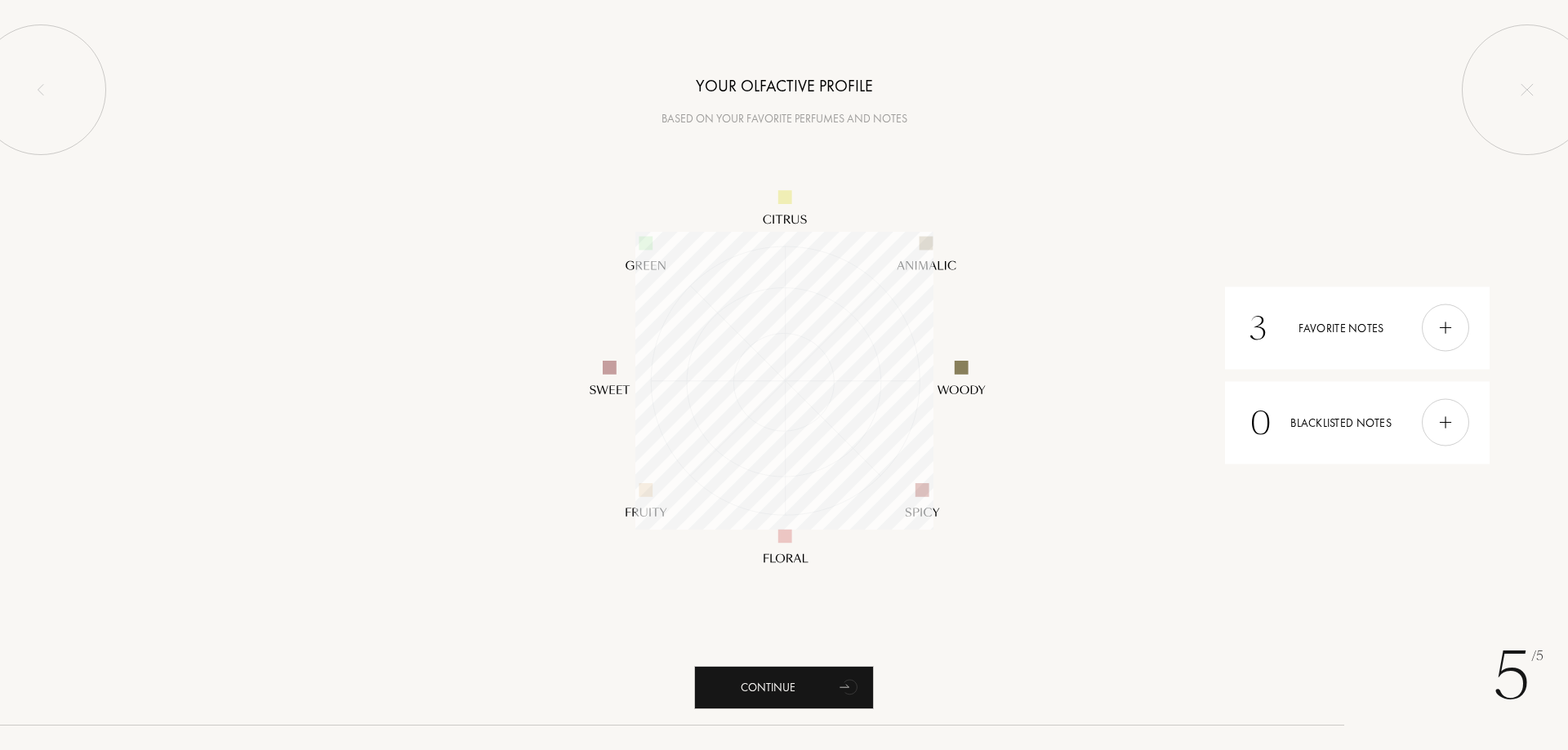
click at [1449, 332] on img at bounding box center [1445, 328] width 18 height 18
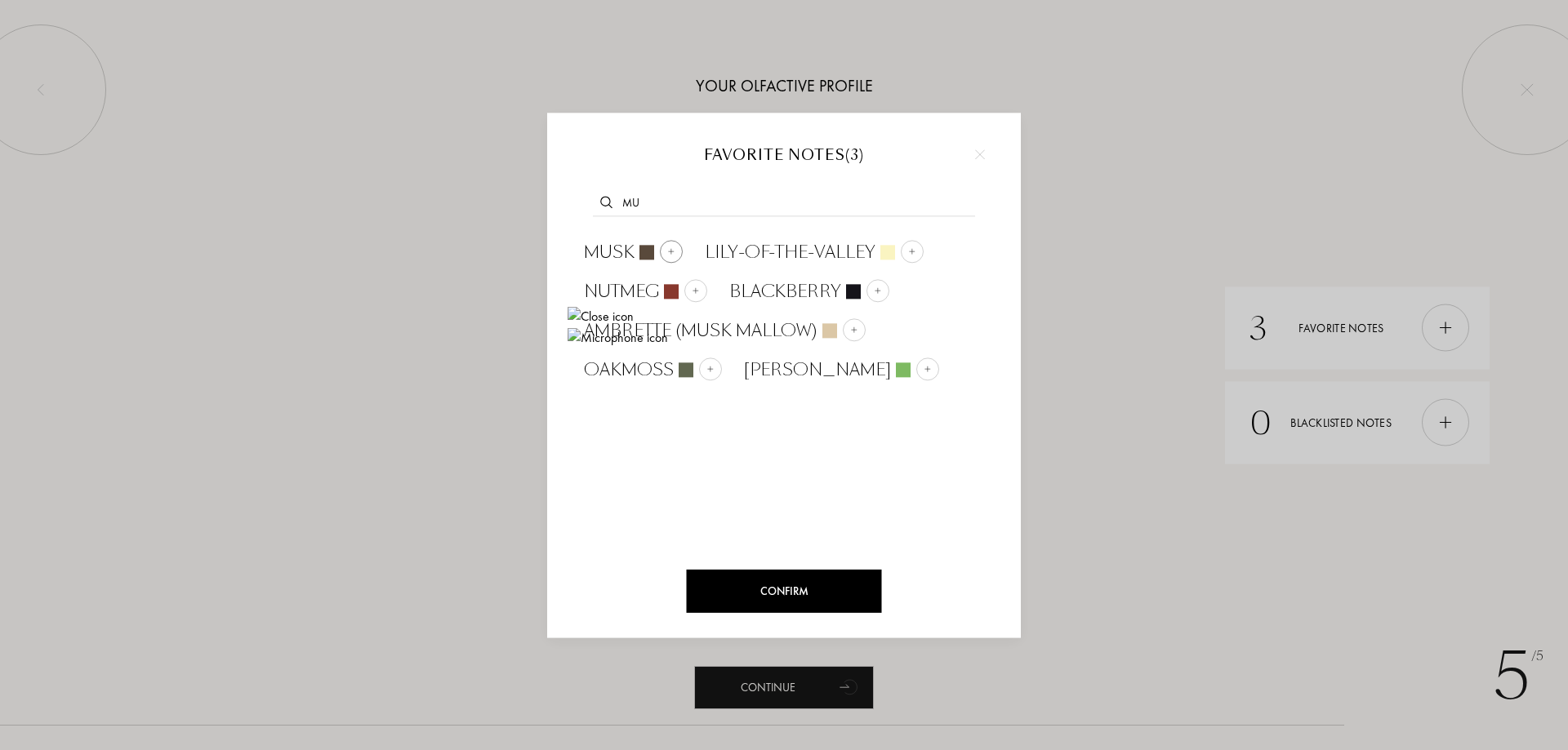
type input "mu"
click at [621, 255] on span "Musk" at bounding box center [609, 253] width 51 height 25
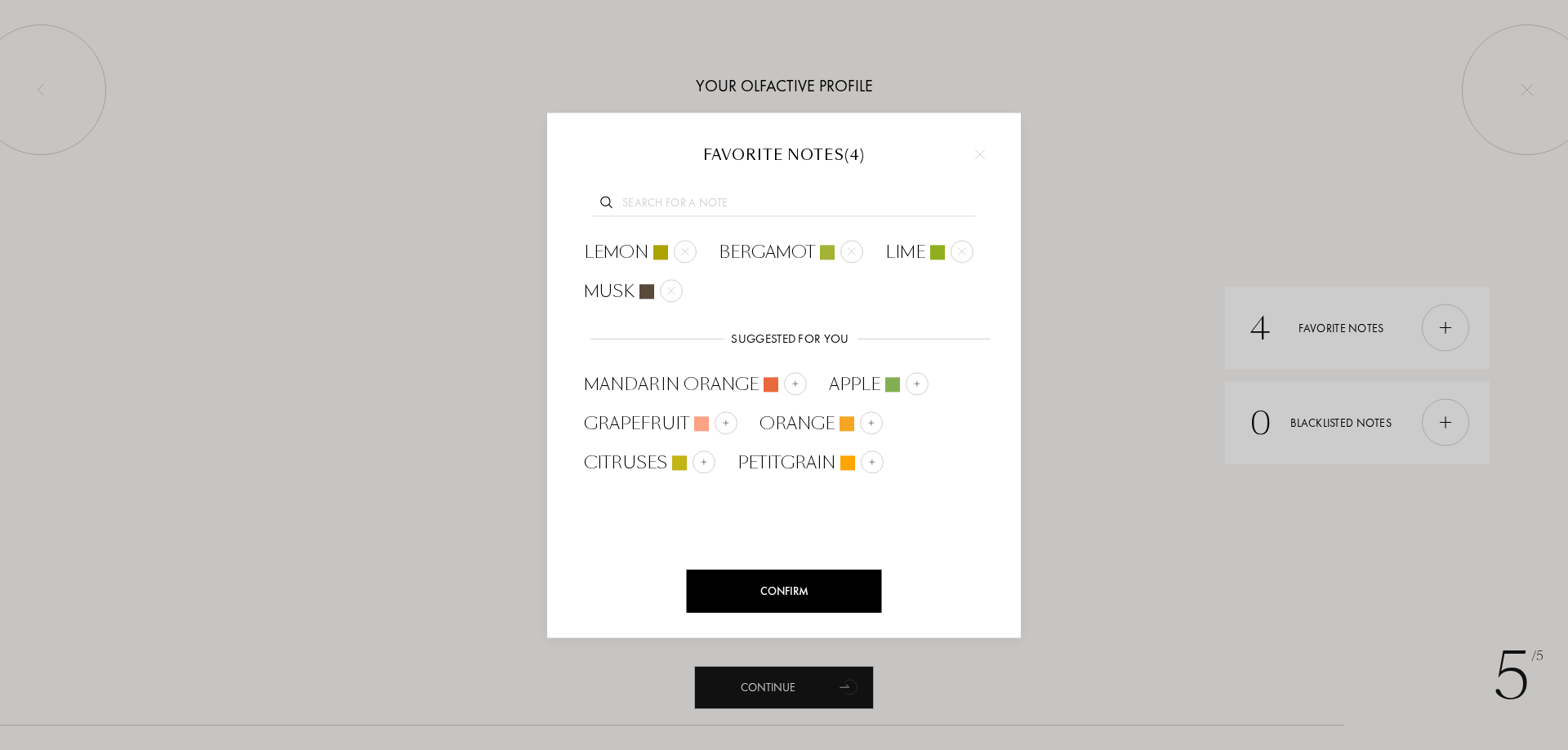
click at [836, 597] on div "Confirm" at bounding box center [784, 591] width 195 height 43
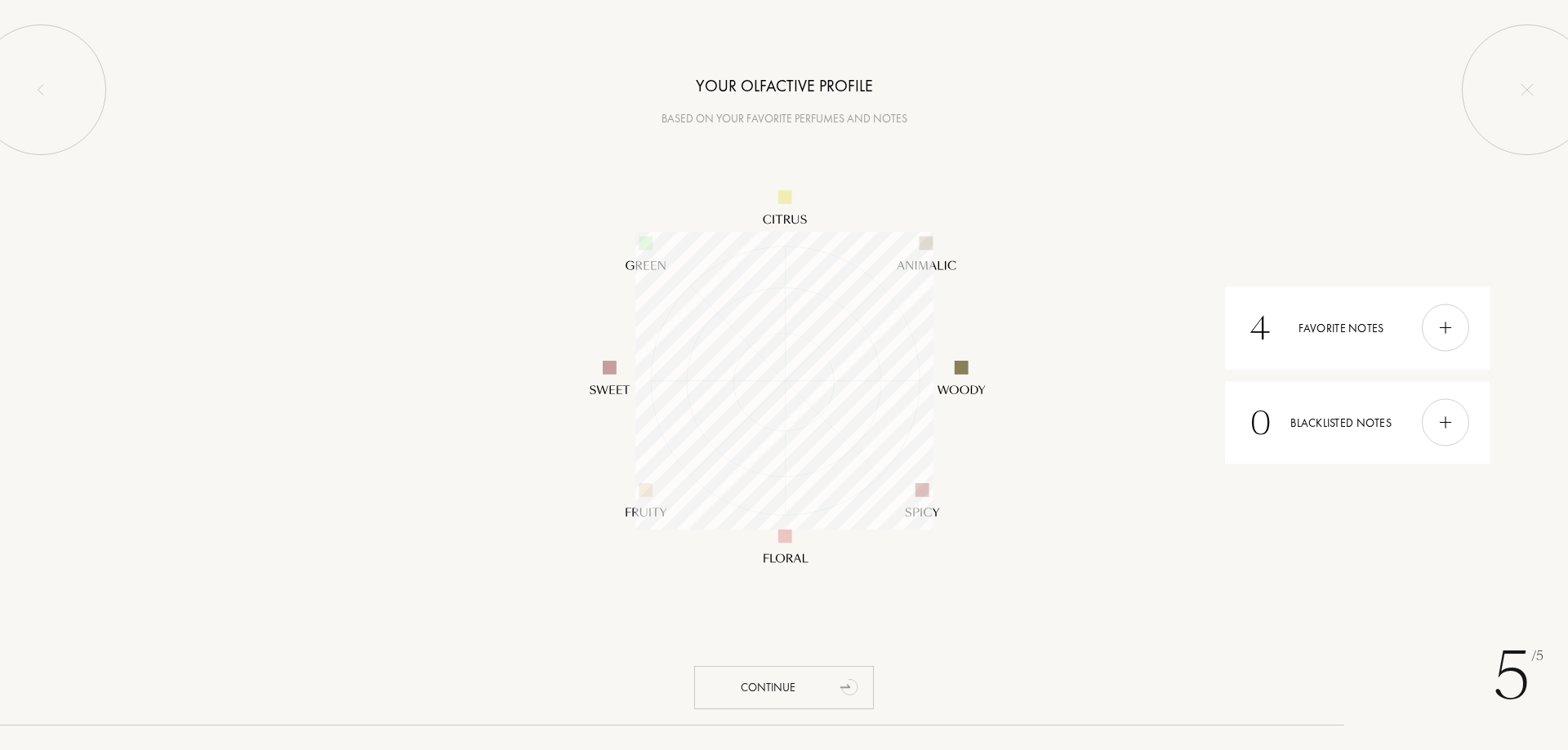
click at [785, 688] on div "Continue" at bounding box center [784, 688] width 180 height 43
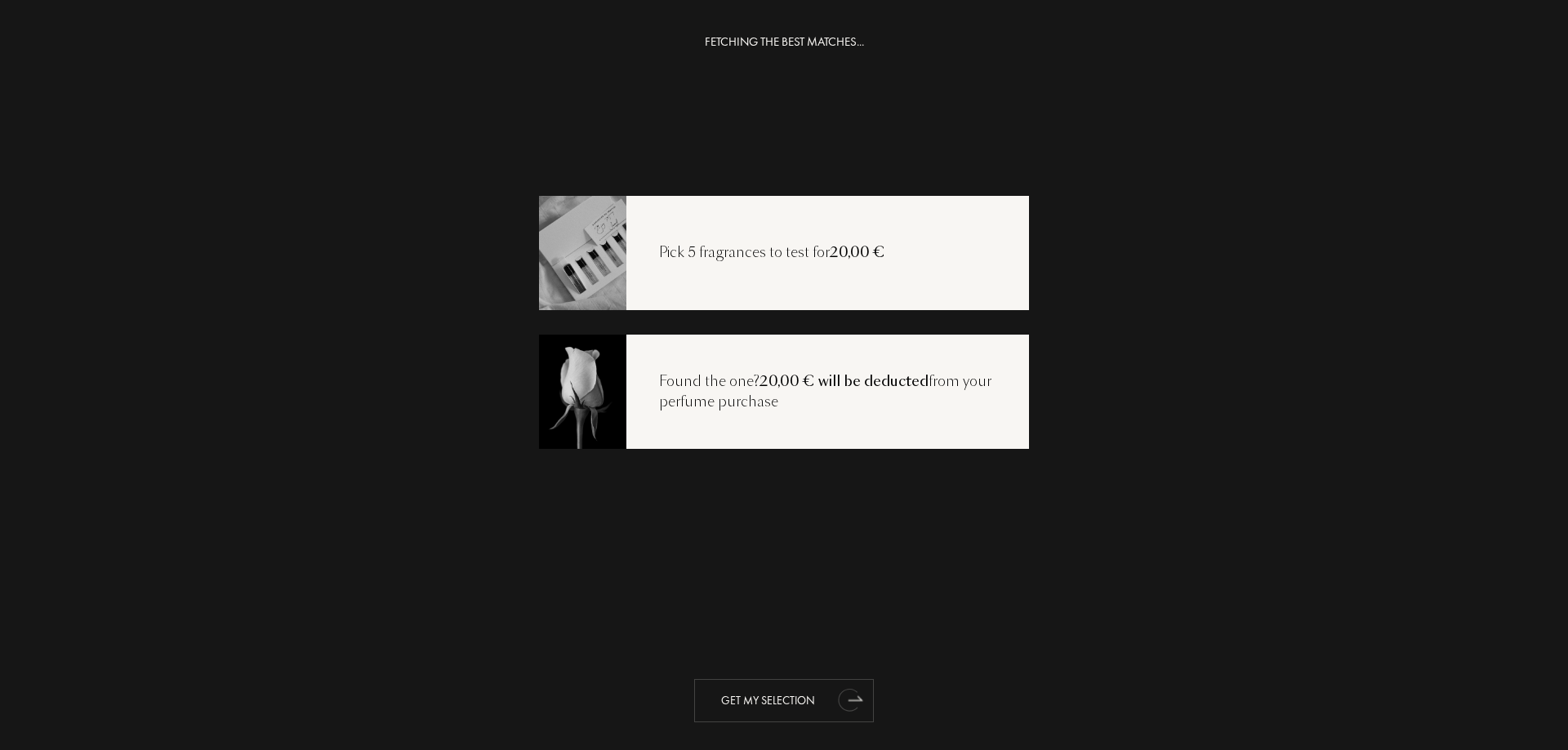
click at [787, 699] on div "Get my selection" at bounding box center [784, 700] width 180 height 43
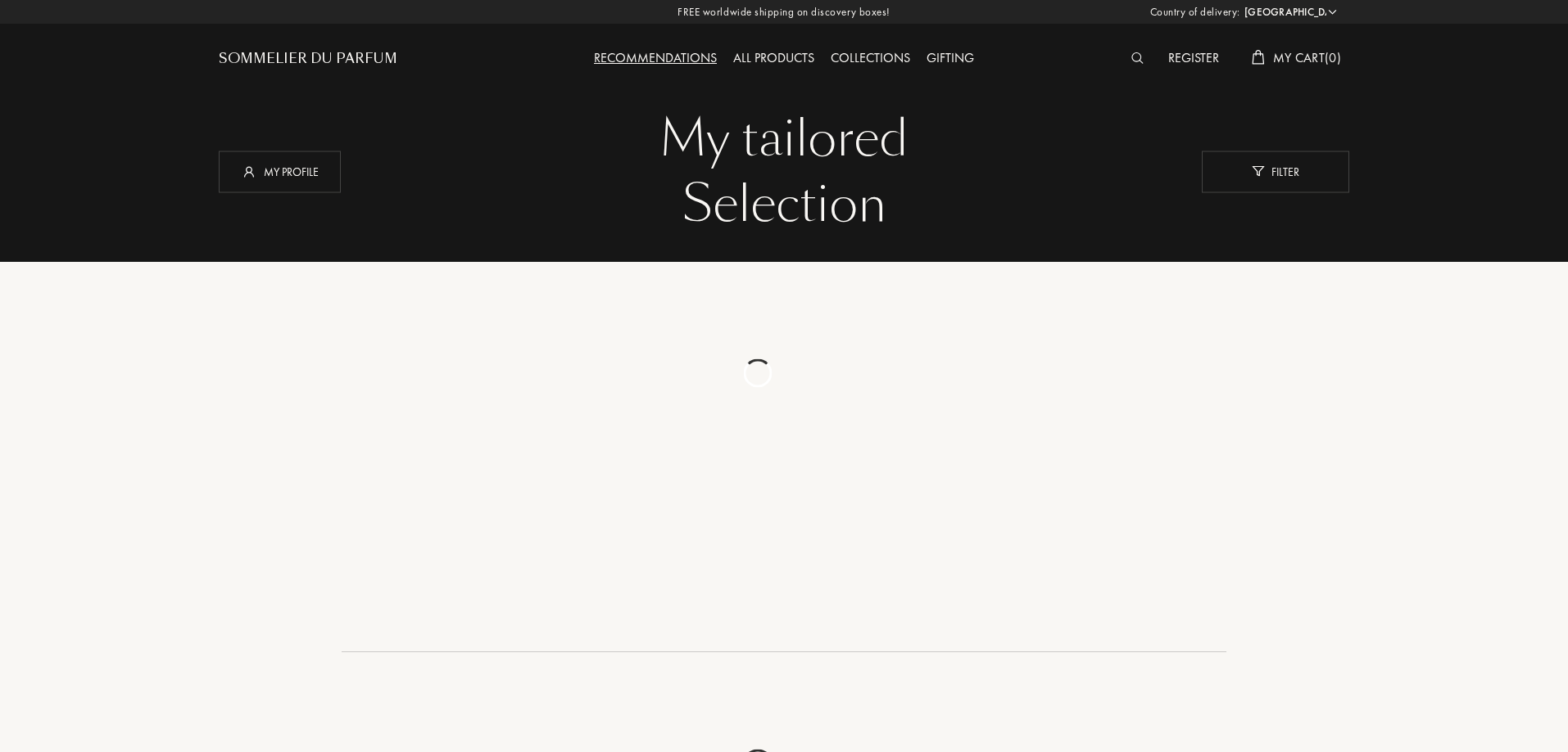
select select "CA"
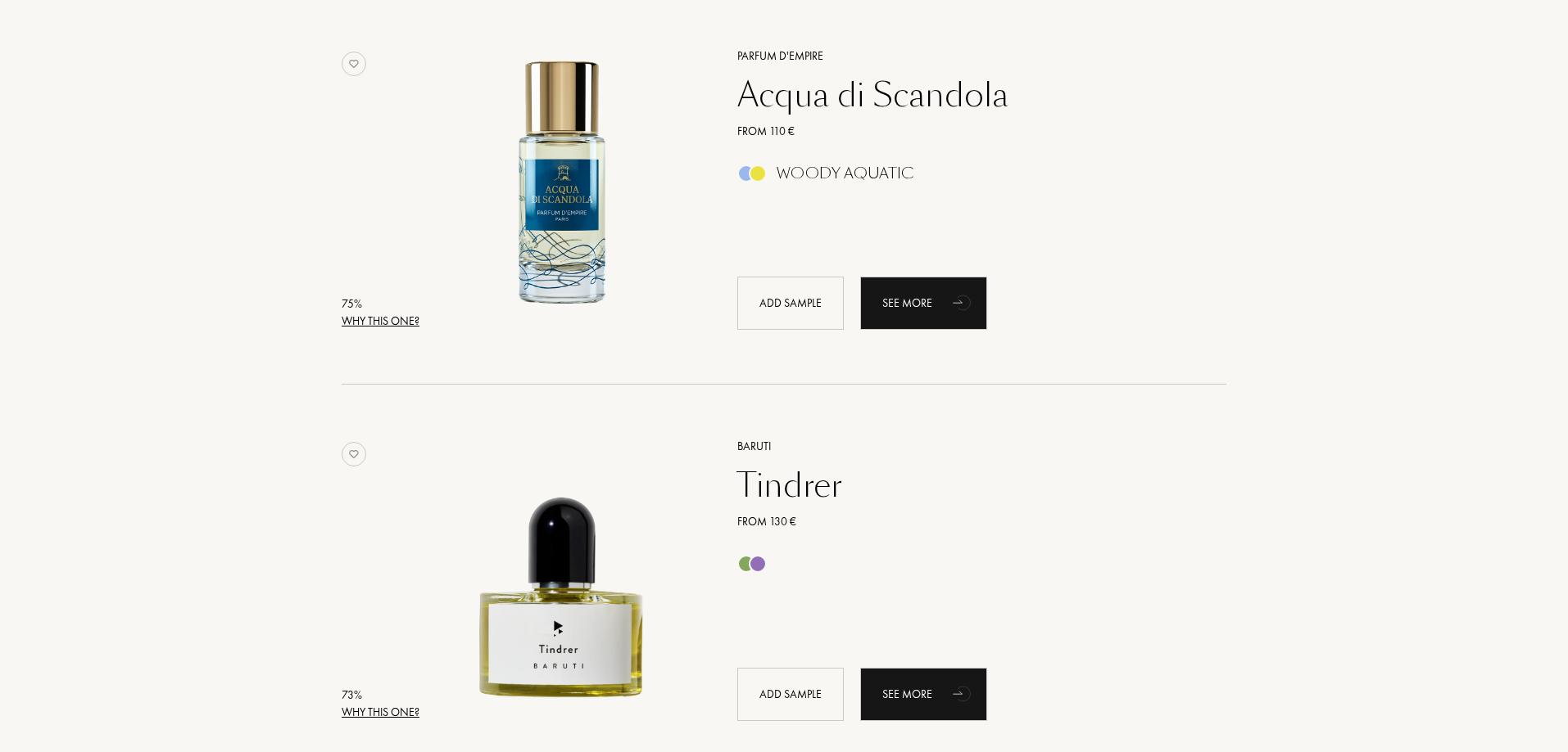
scroll to position [3684, 0]
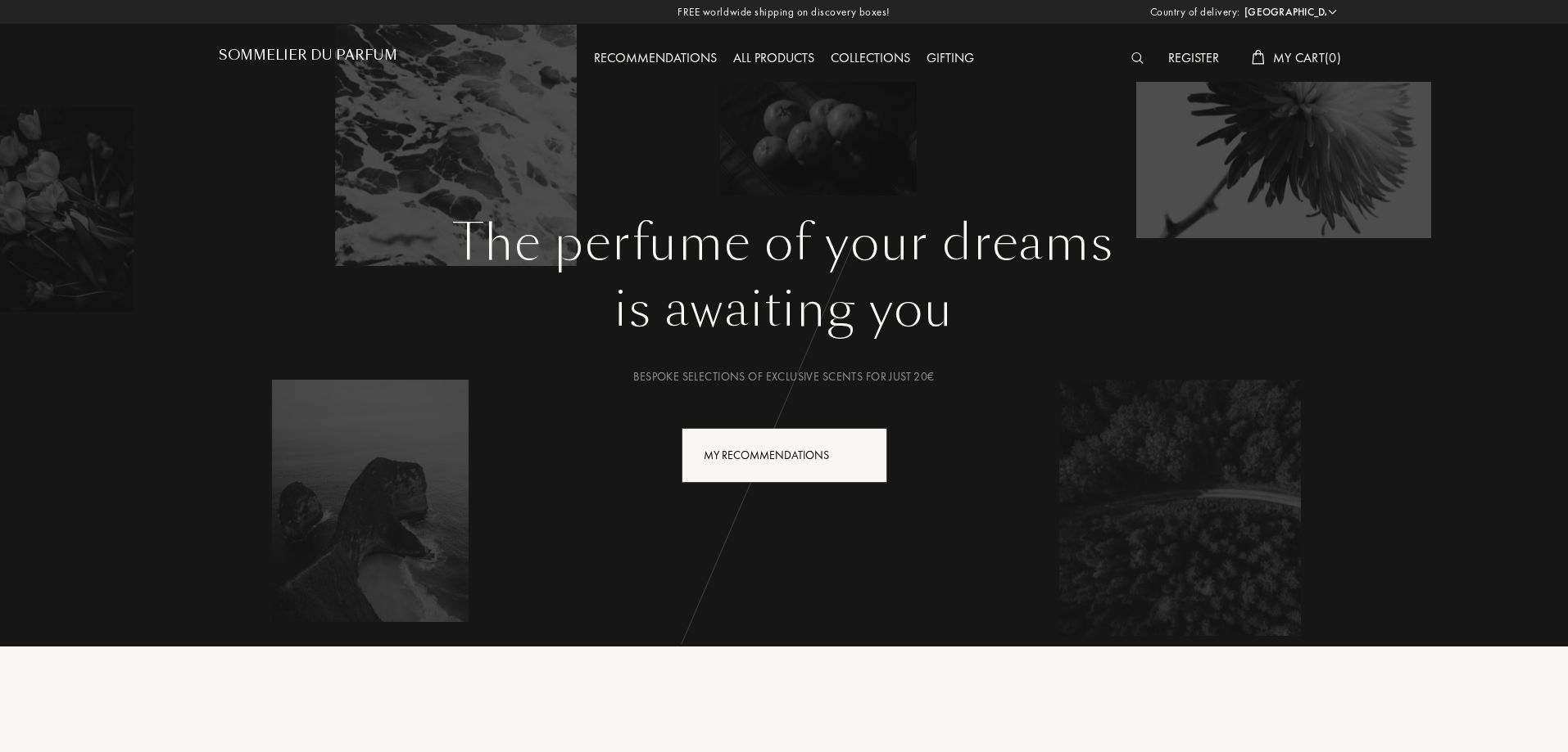
select select "CA"
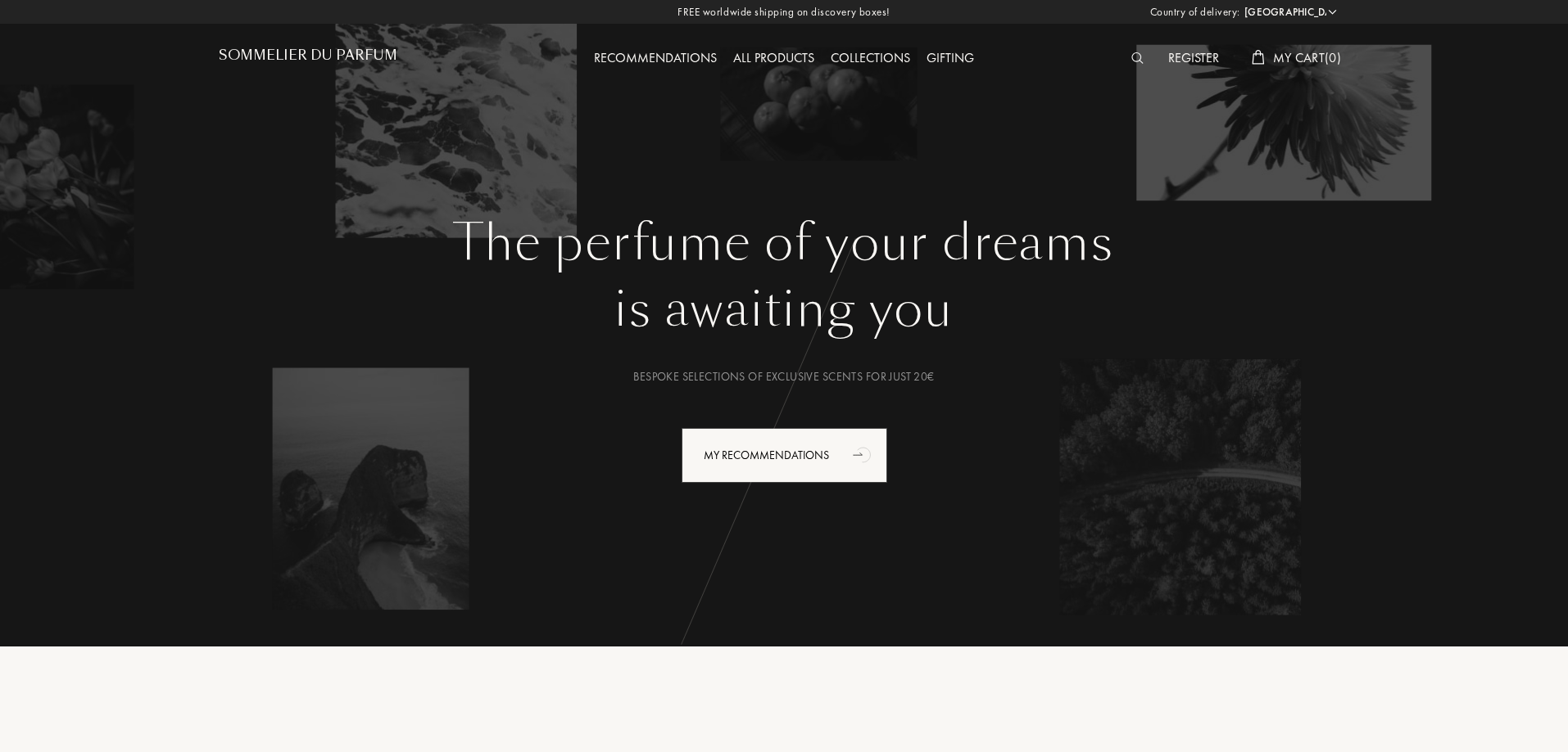
click at [780, 49] on div "All products" at bounding box center [774, 59] width 98 height 21
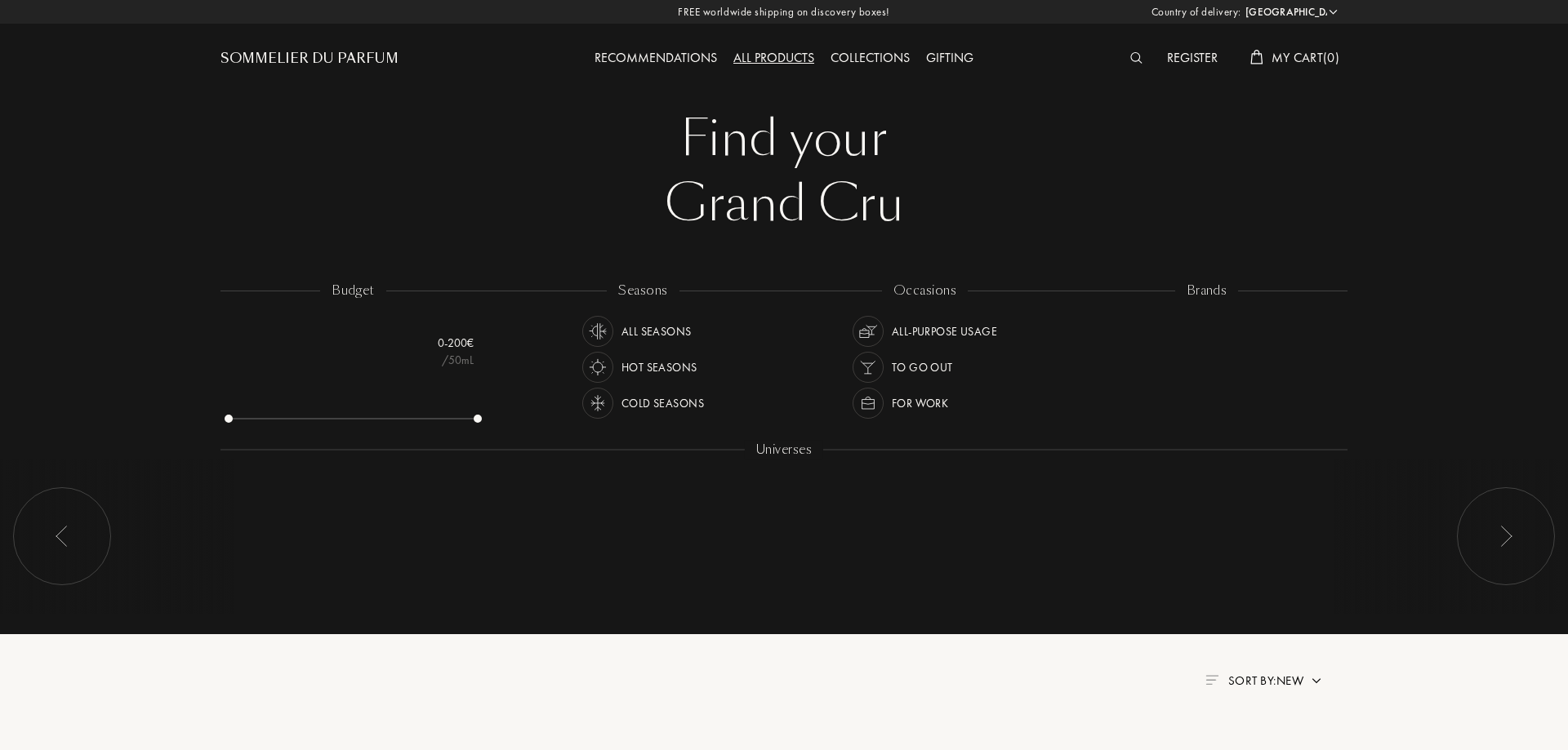
select select "CA"
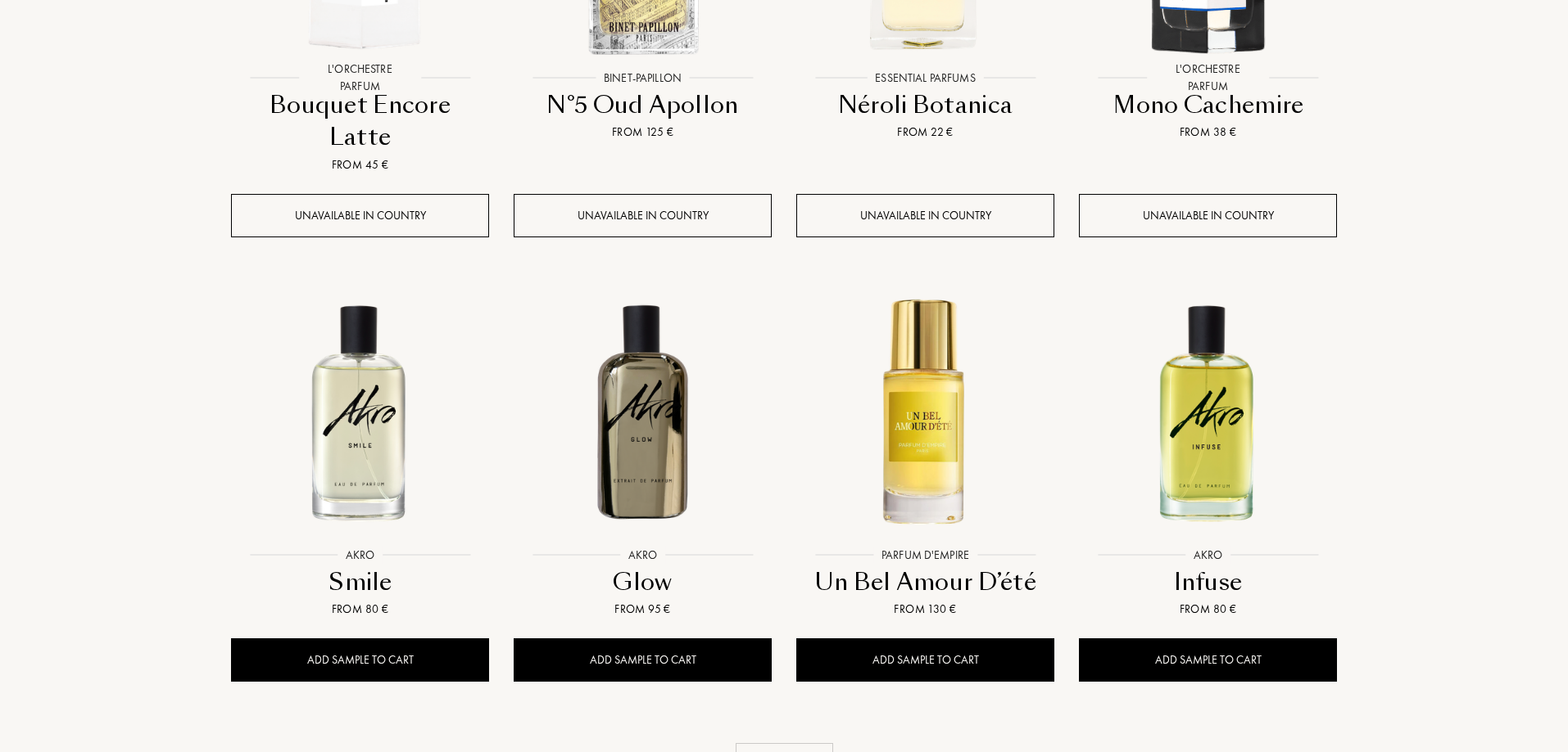
scroll to position [1442, 0]
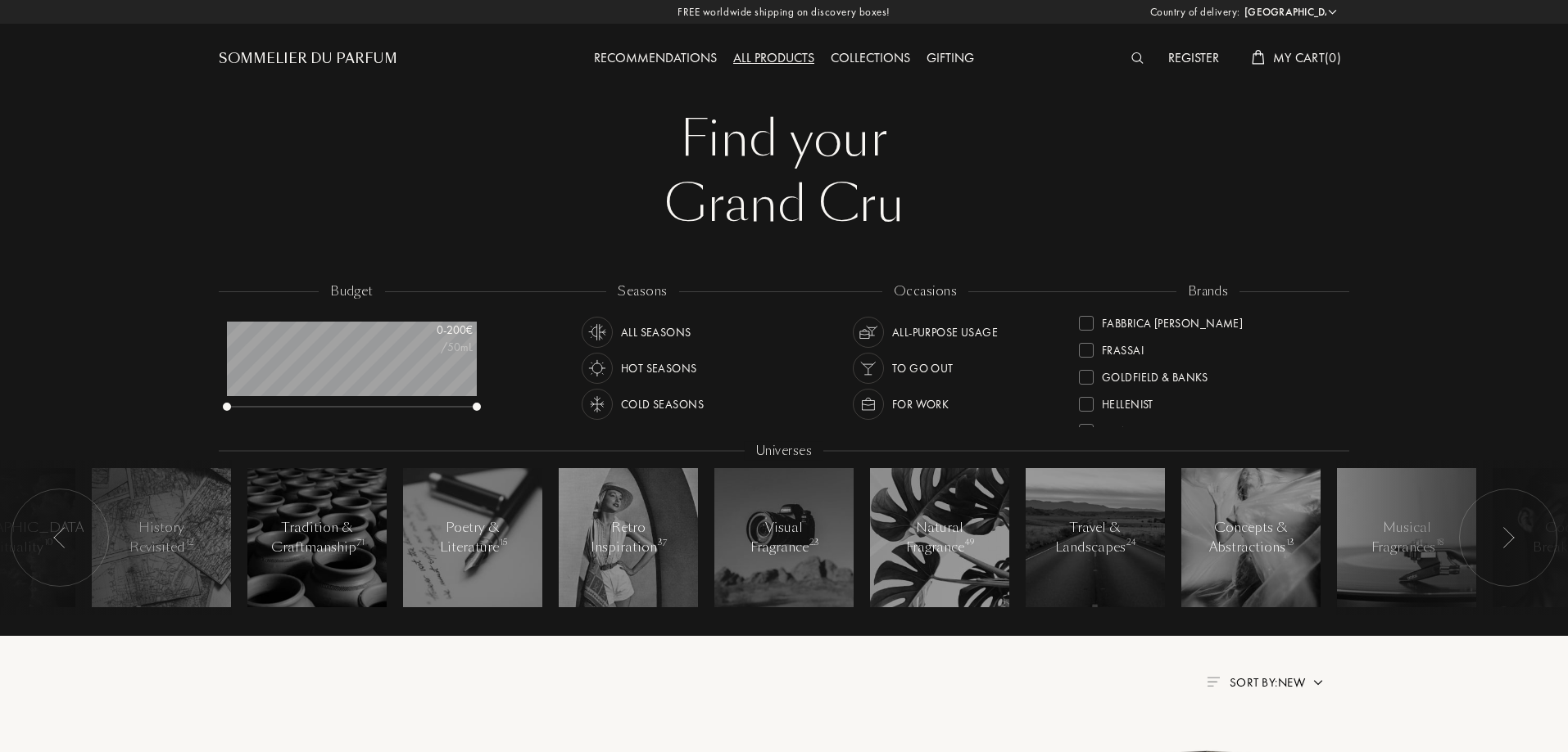
scroll to position [621, 0]
click at [671, 59] on div "Recommendations" at bounding box center [655, 59] width 140 height 21
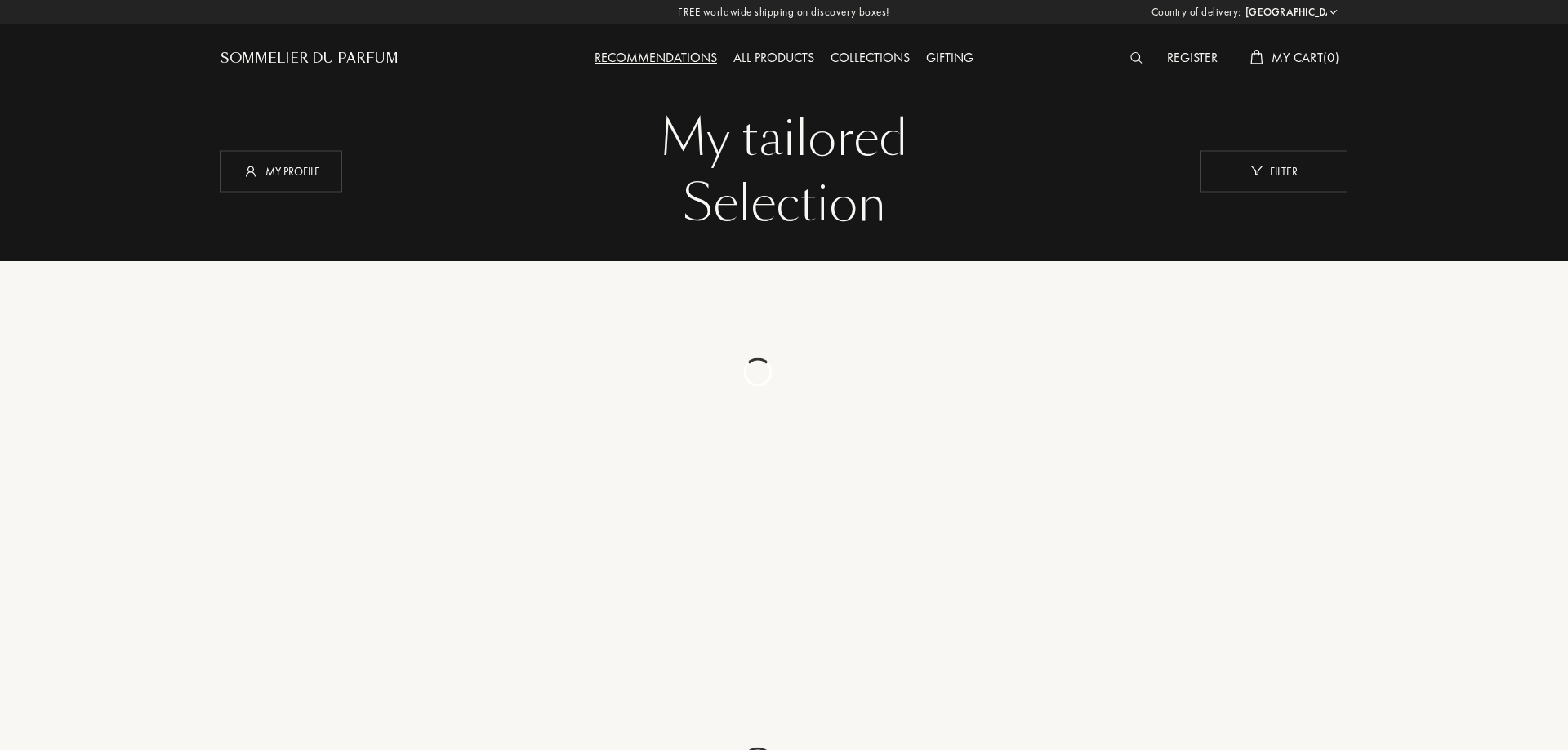
select select "CA"
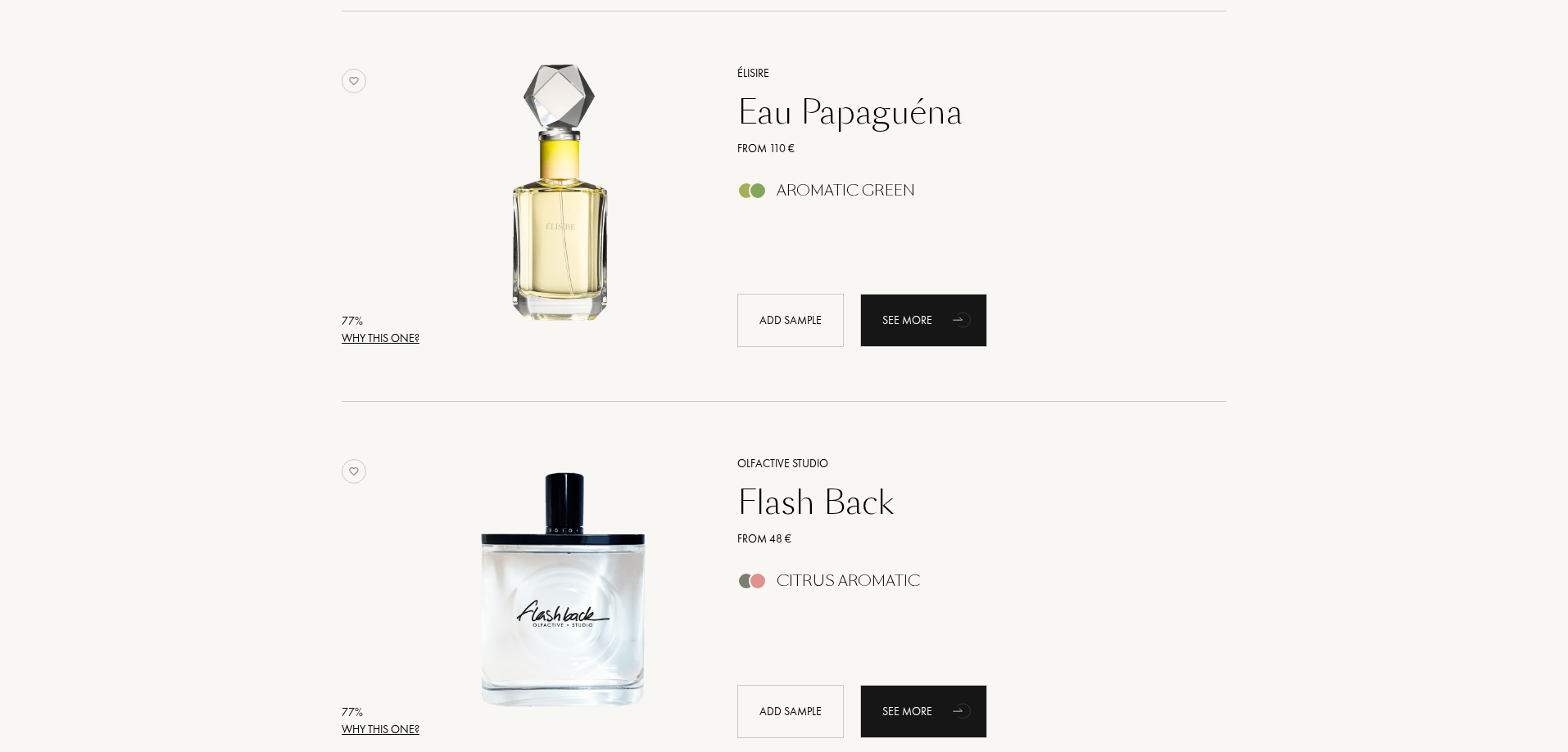
scroll to position [1965, 0]
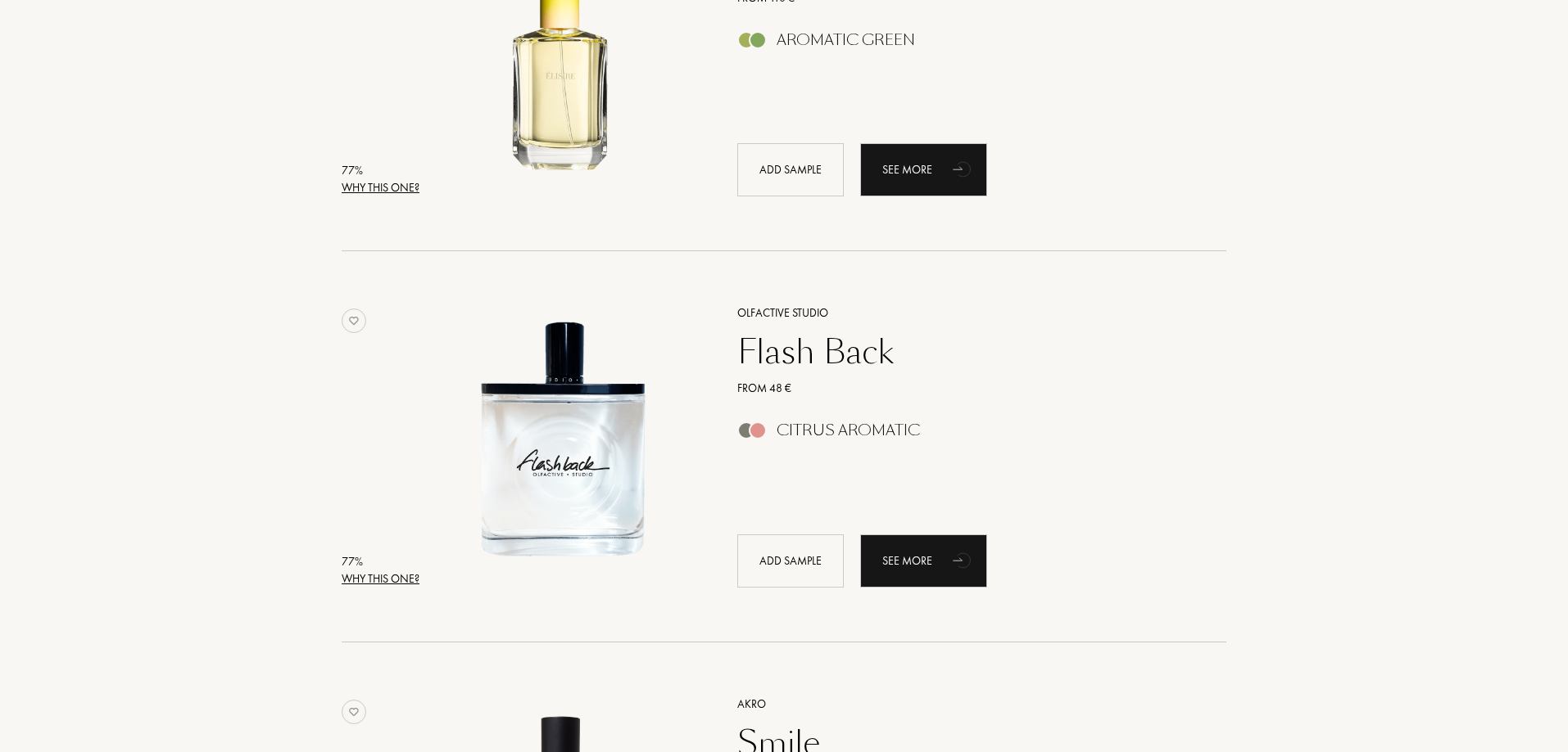
click at [838, 362] on div "Flash Back" at bounding box center [963, 352] width 478 height 39
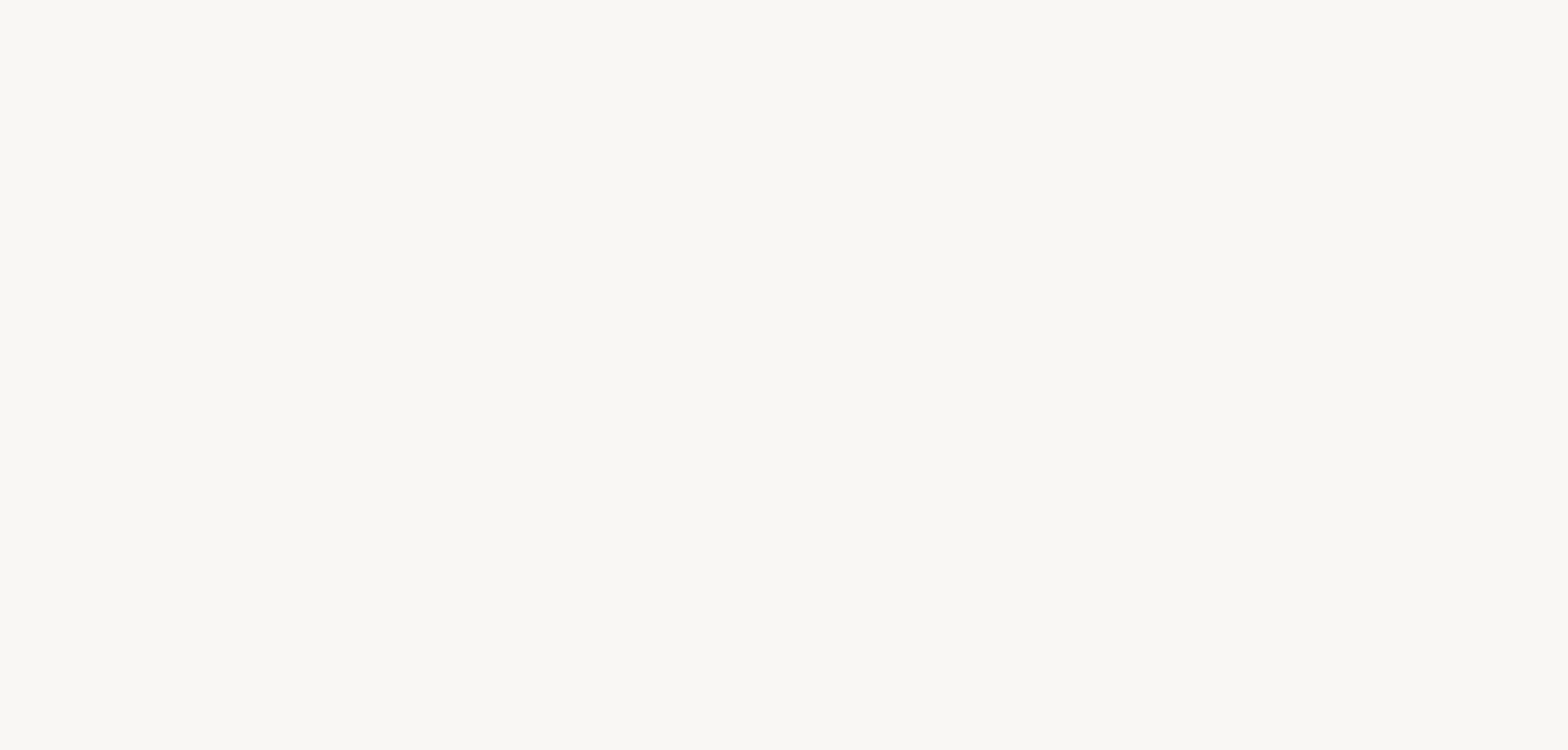
select select "CA"
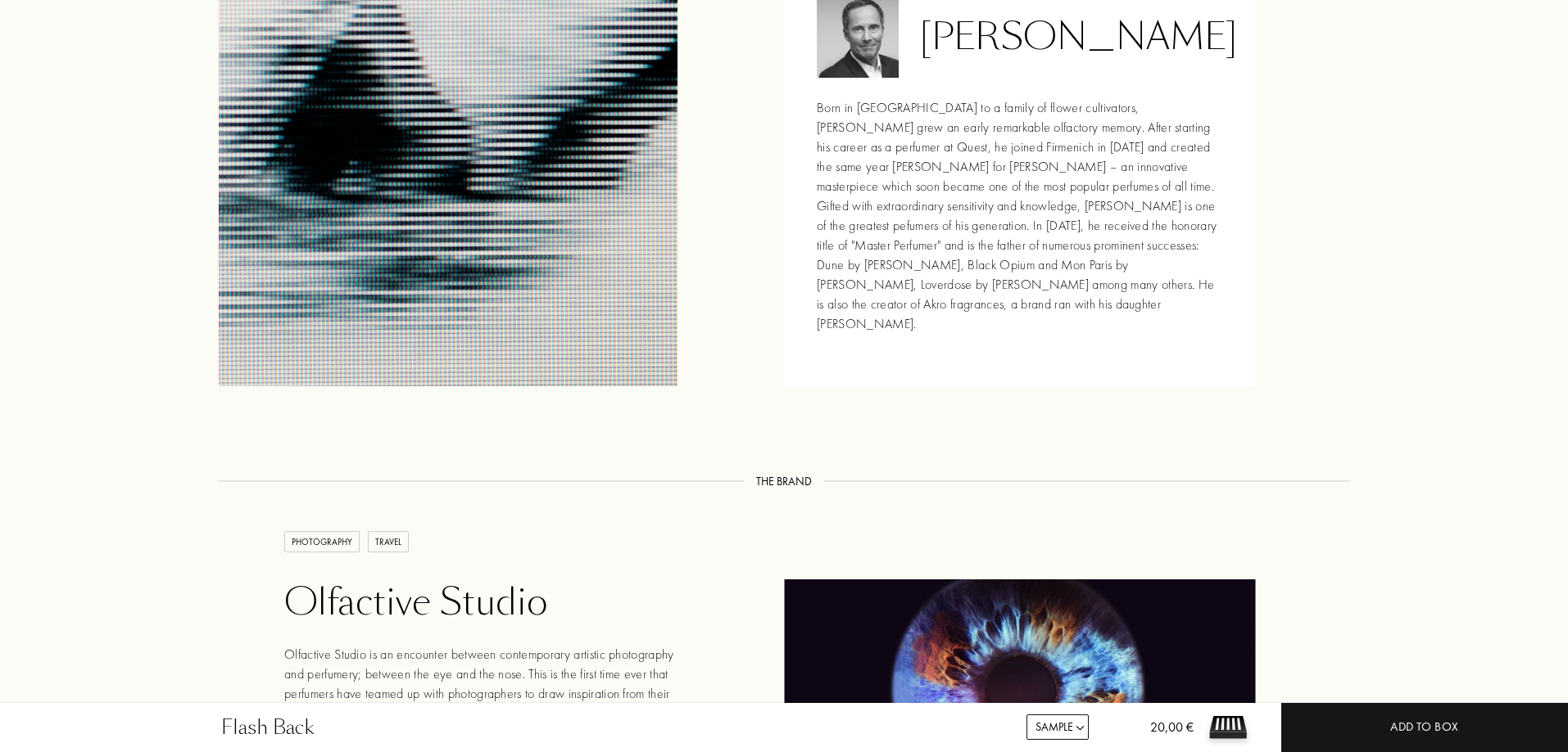
scroll to position [2602, 0]
